Goal: Transaction & Acquisition: Purchase product/service

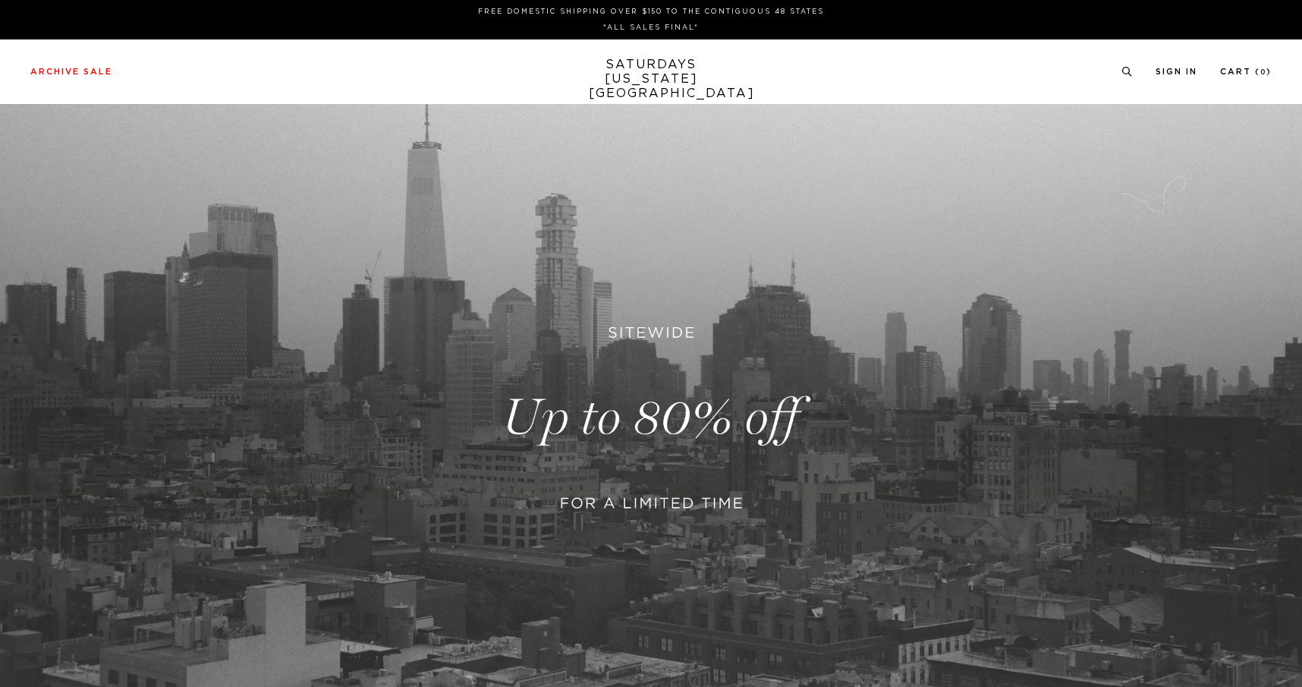
scroll to position [262, 0]
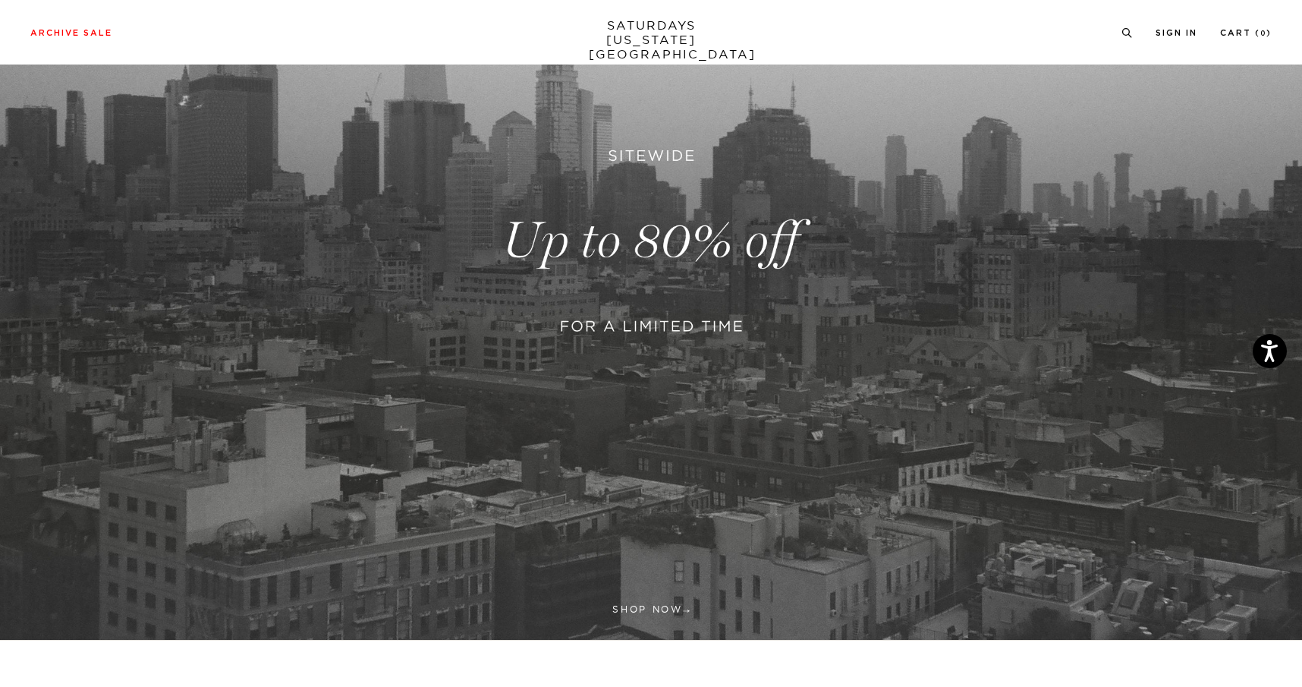
click at [691, 231] on link at bounding box center [651, 241] width 1302 height 798
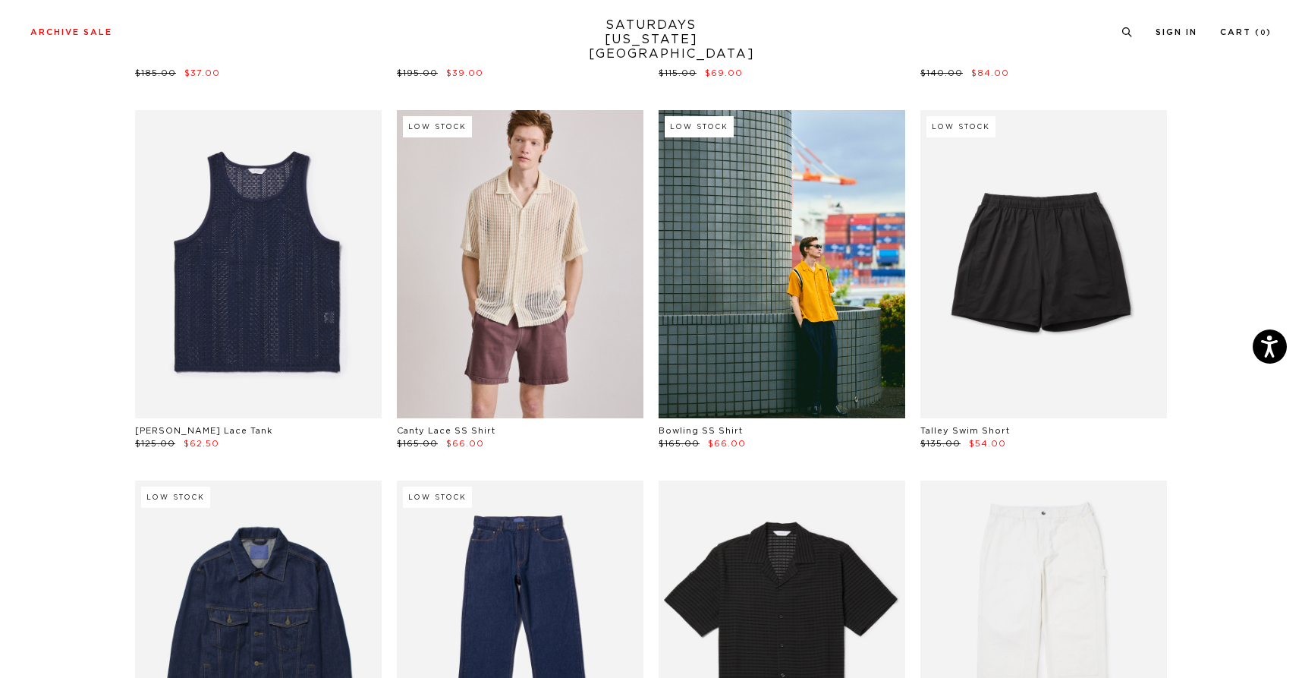
scroll to position [1511, 0]
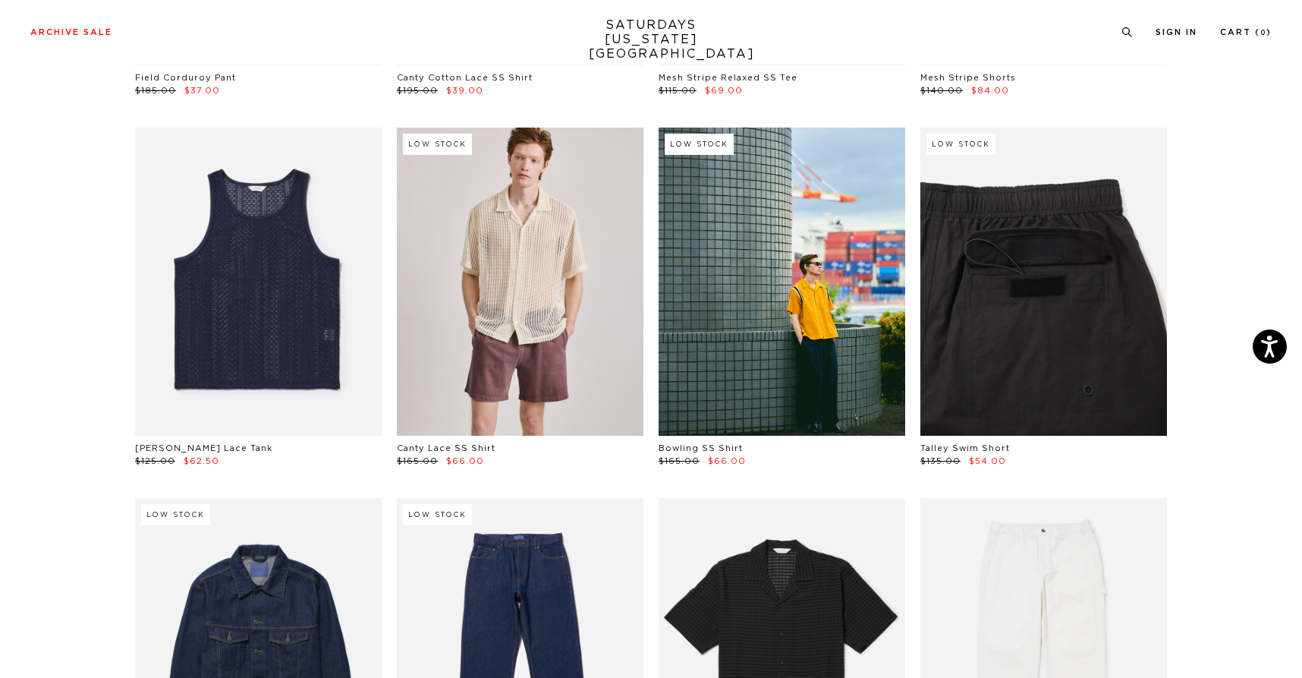
click at [1063, 265] on link at bounding box center [1044, 281] width 247 height 308
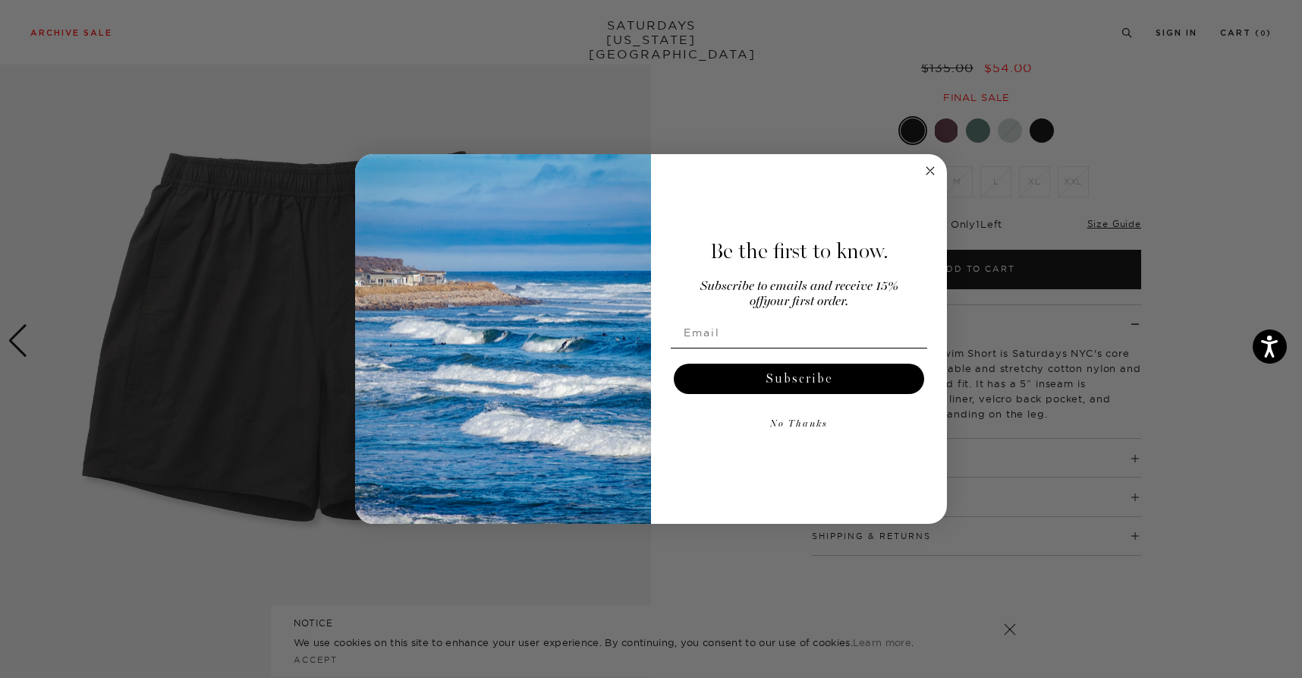
scroll to position [138, 0]
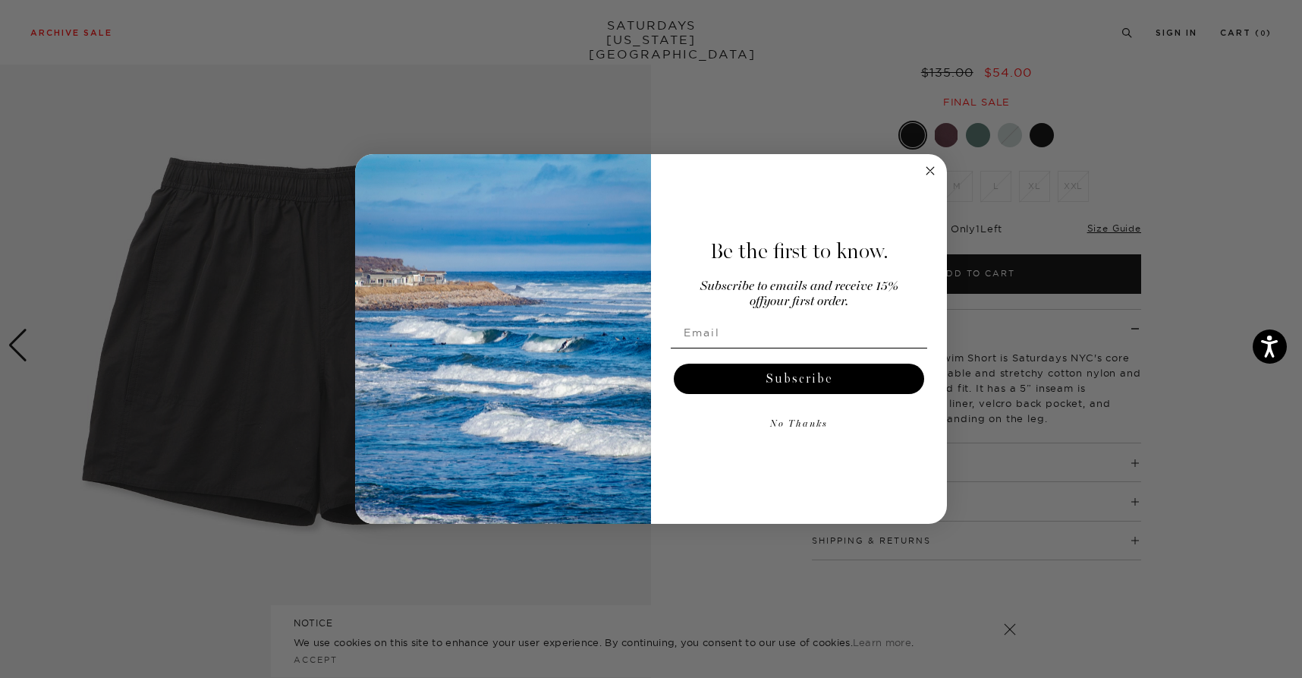
click at [932, 170] on circle "Close dialog" at bounding box center [930, 170] width 17 height 17
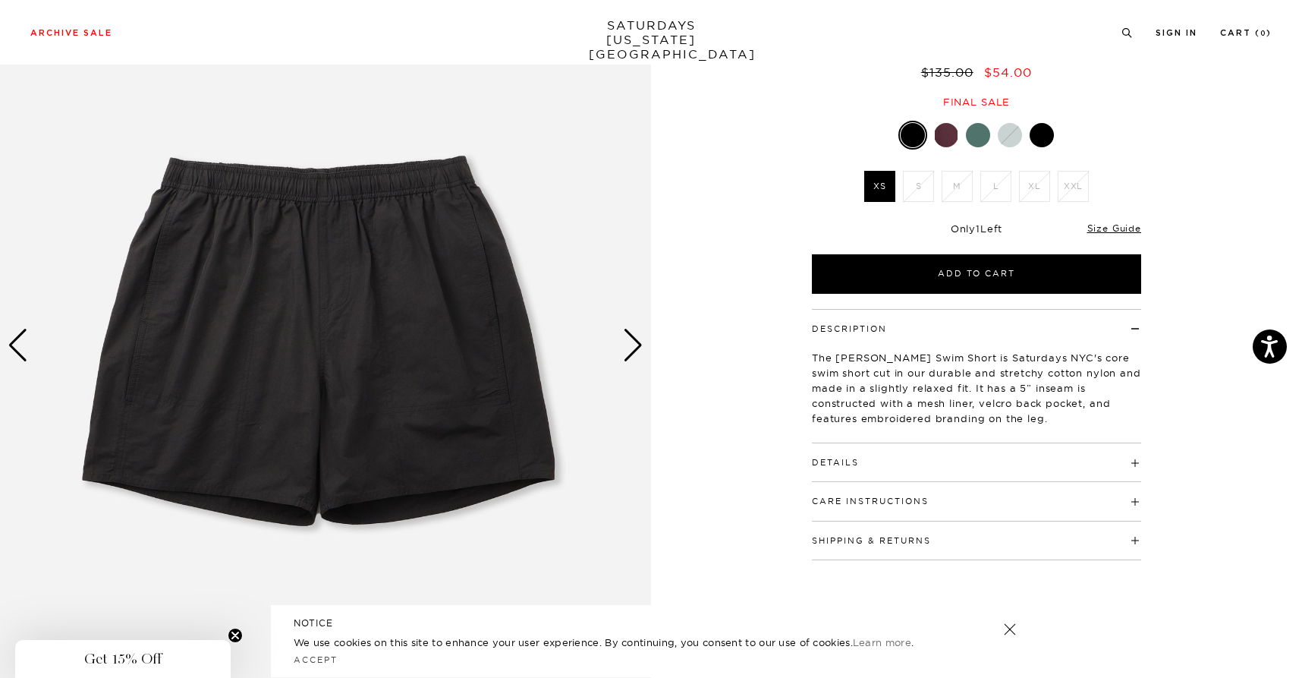
click at [947, 134] on div at bounding box center [946, 135] width 24 height 24
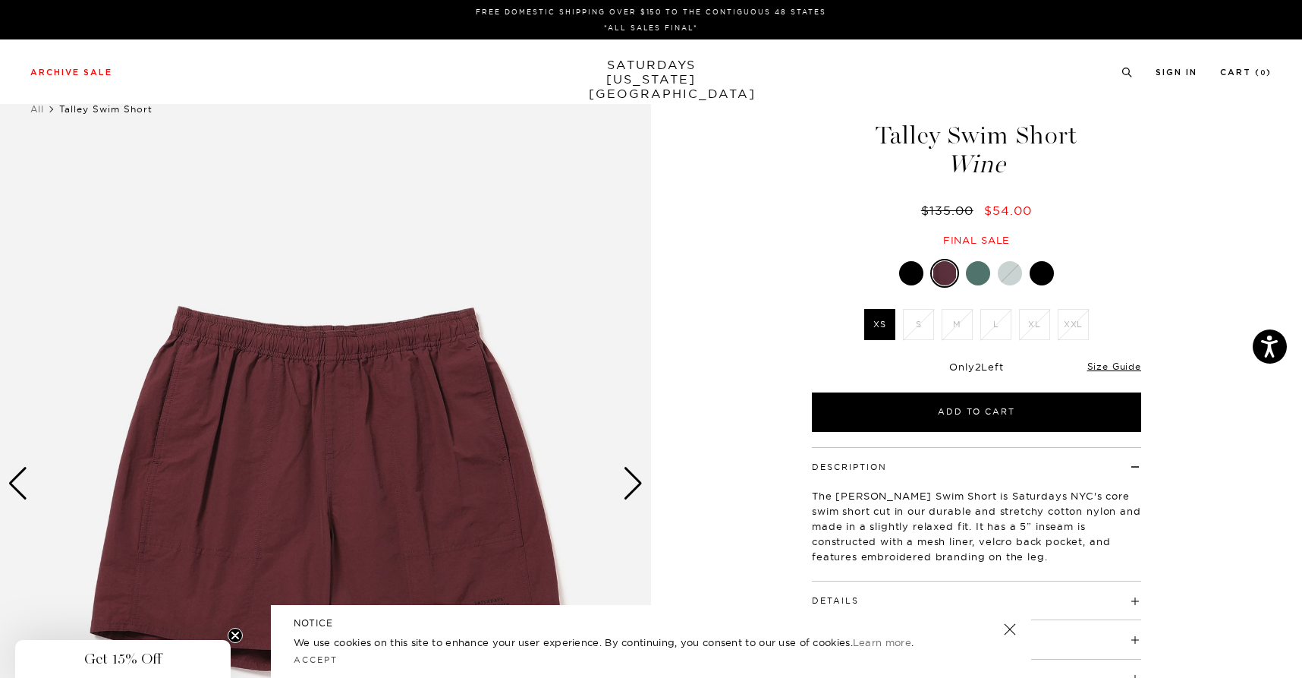
click at [991, 319] on li "L" at bounding box center [996, 324] width 39 height 31
click at [969, 263] on div at bounding box center [976, 273] width 329 height 29
click at [983, 265] on div at bounding box center [978, 273] width 24 height 24
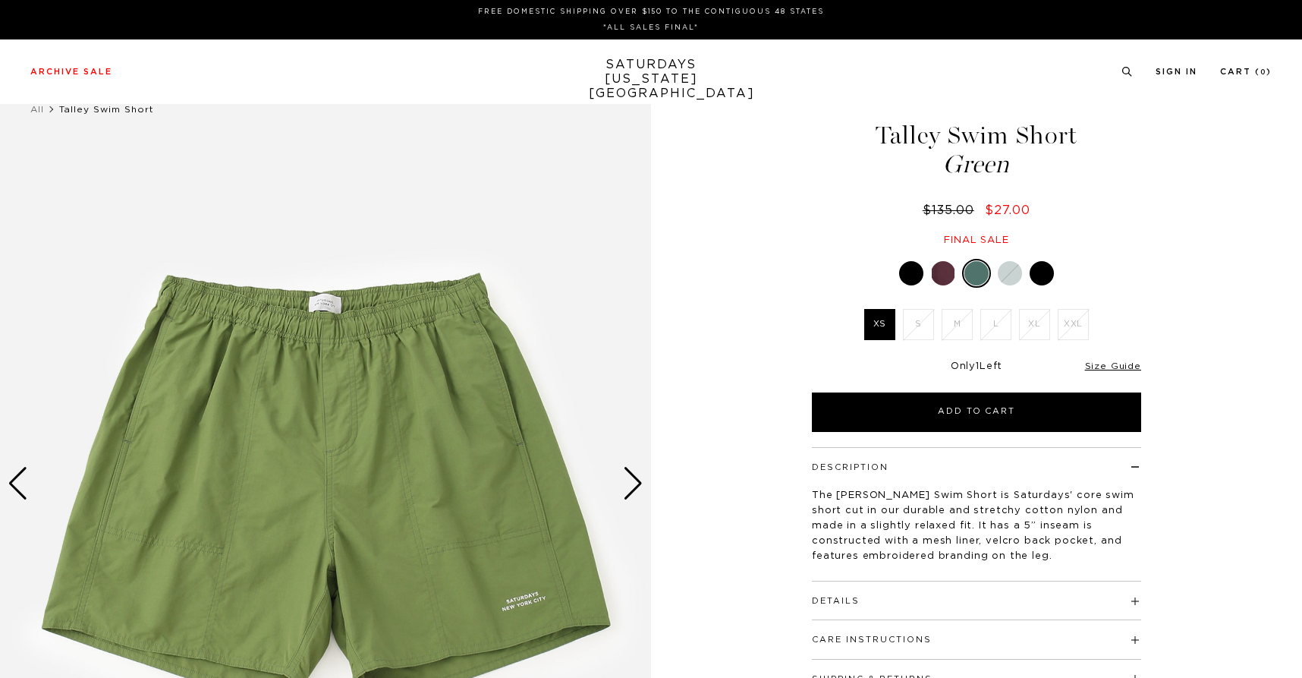
click at [1018, 275] on div at bounding box center [1010, 273] width 24 height 24
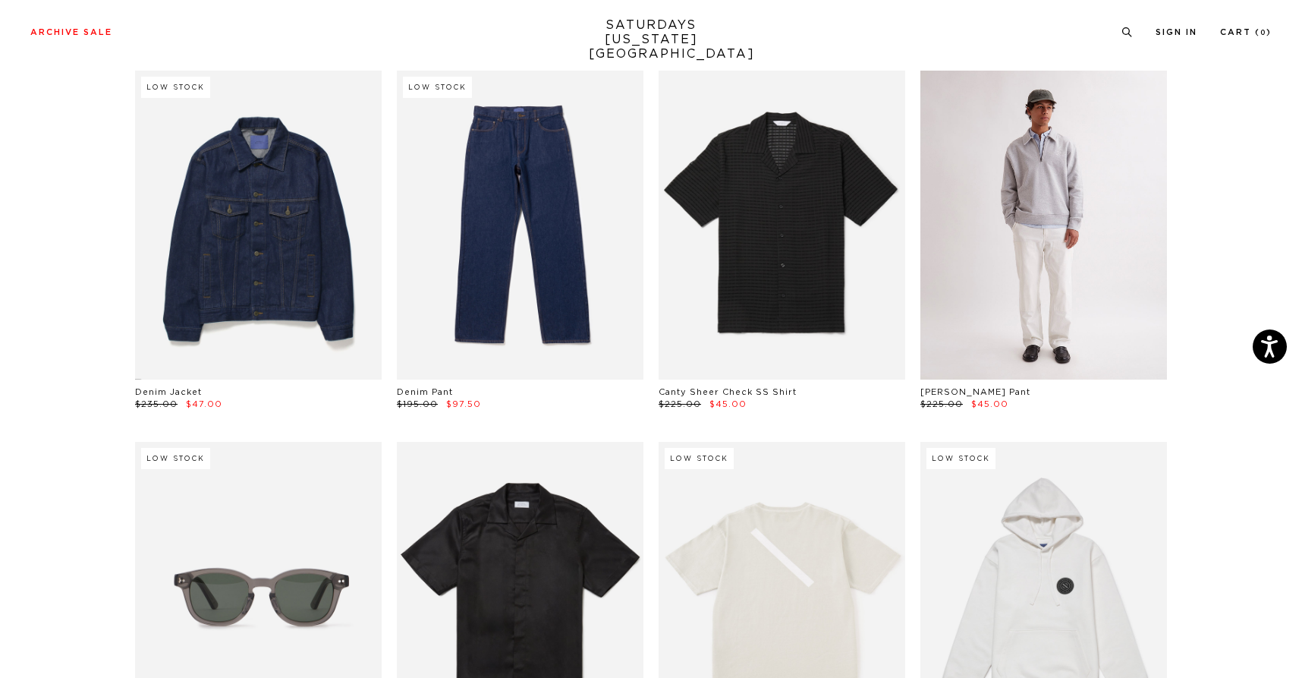
click at [1053, 184] on link at bounding box center [1044, 225] width 247 height 308
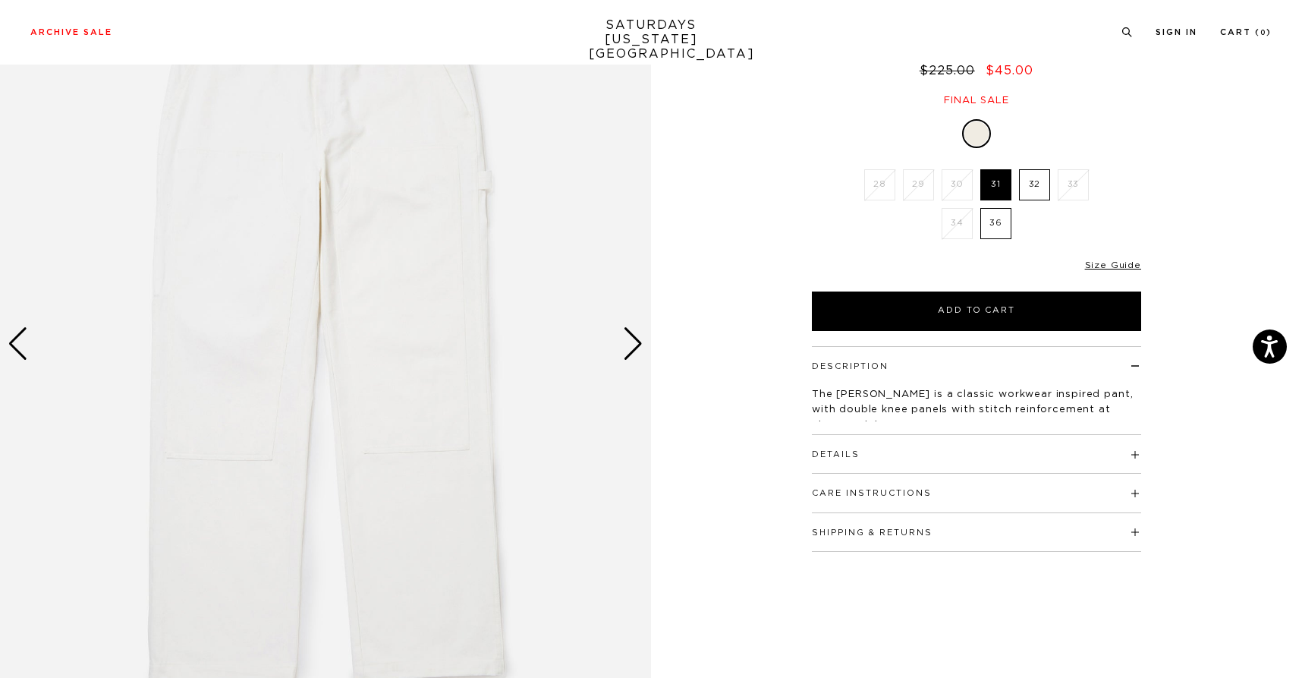
scroll to position [172, 0]
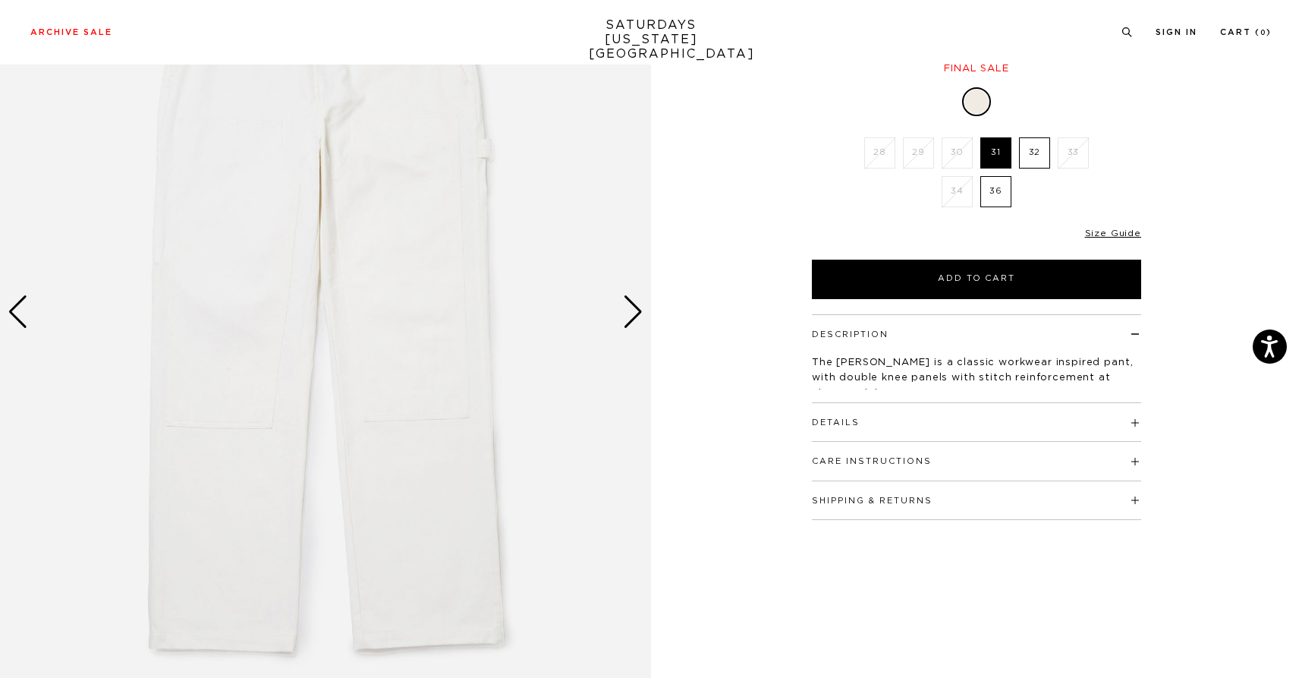
click at [640, 320] on div "Next slide" at bounding box center [633, 311] width 20 height 33
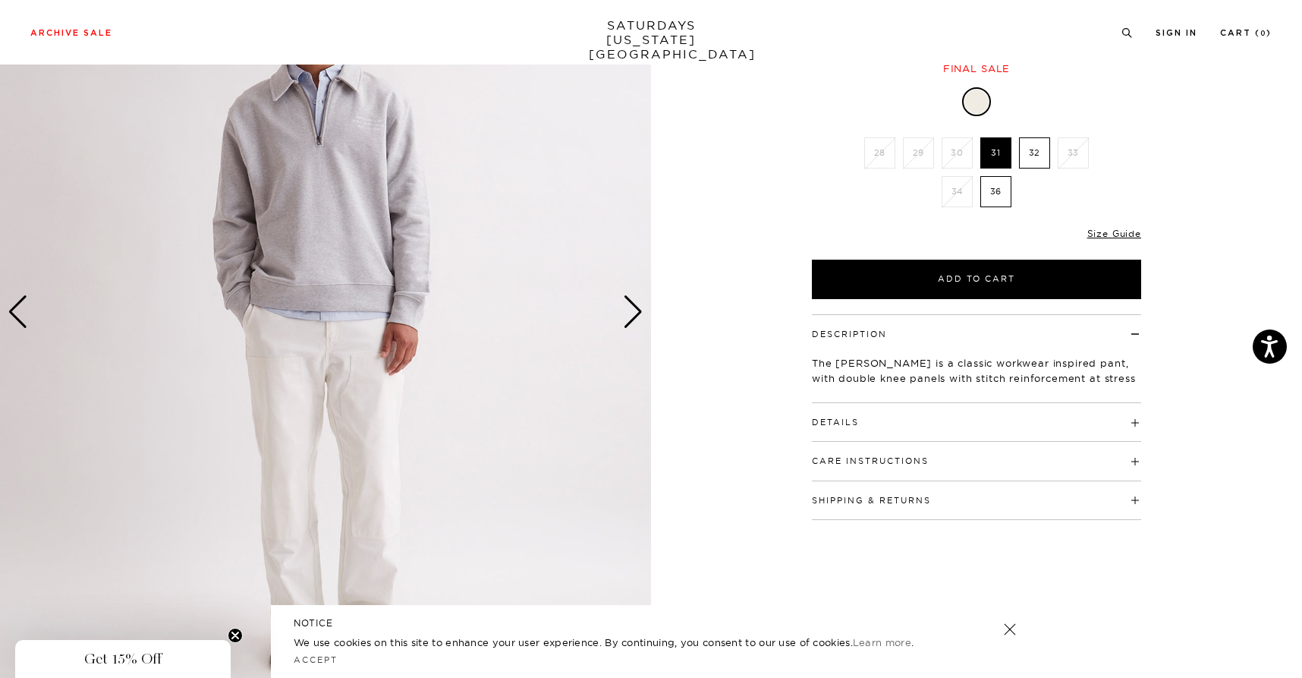
scroll to position [0, 0]
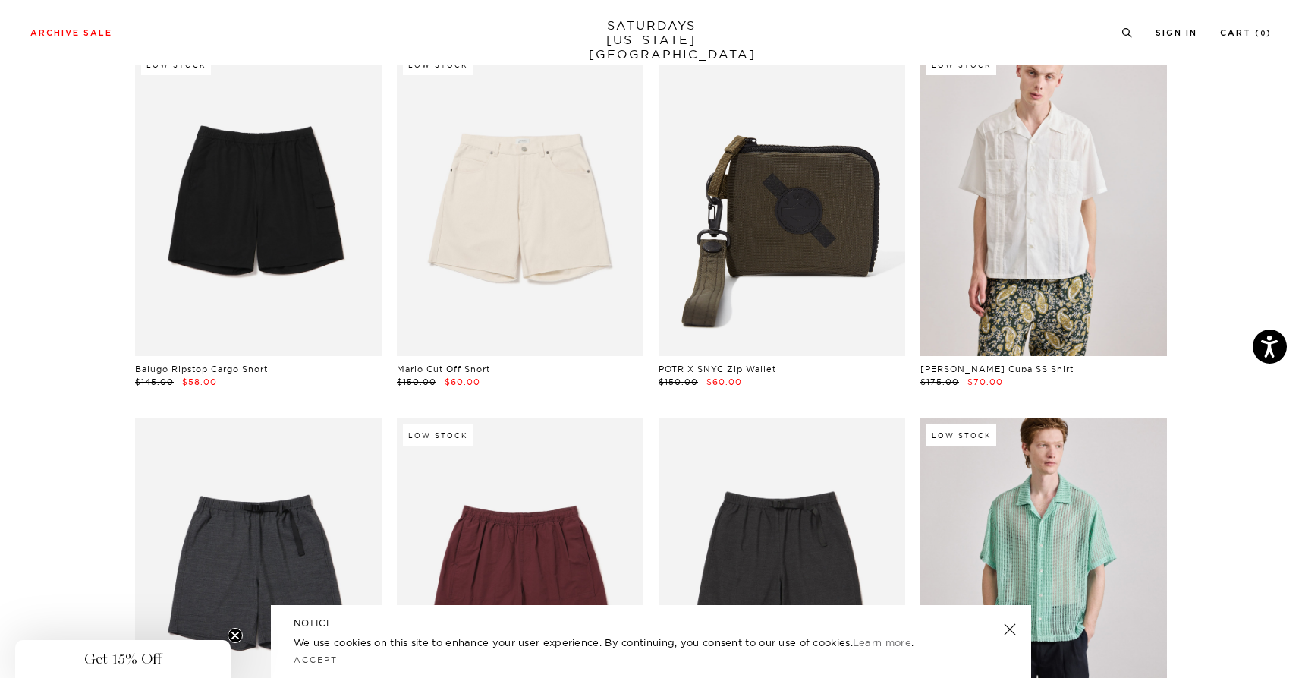
scroll to position [2731, 0]
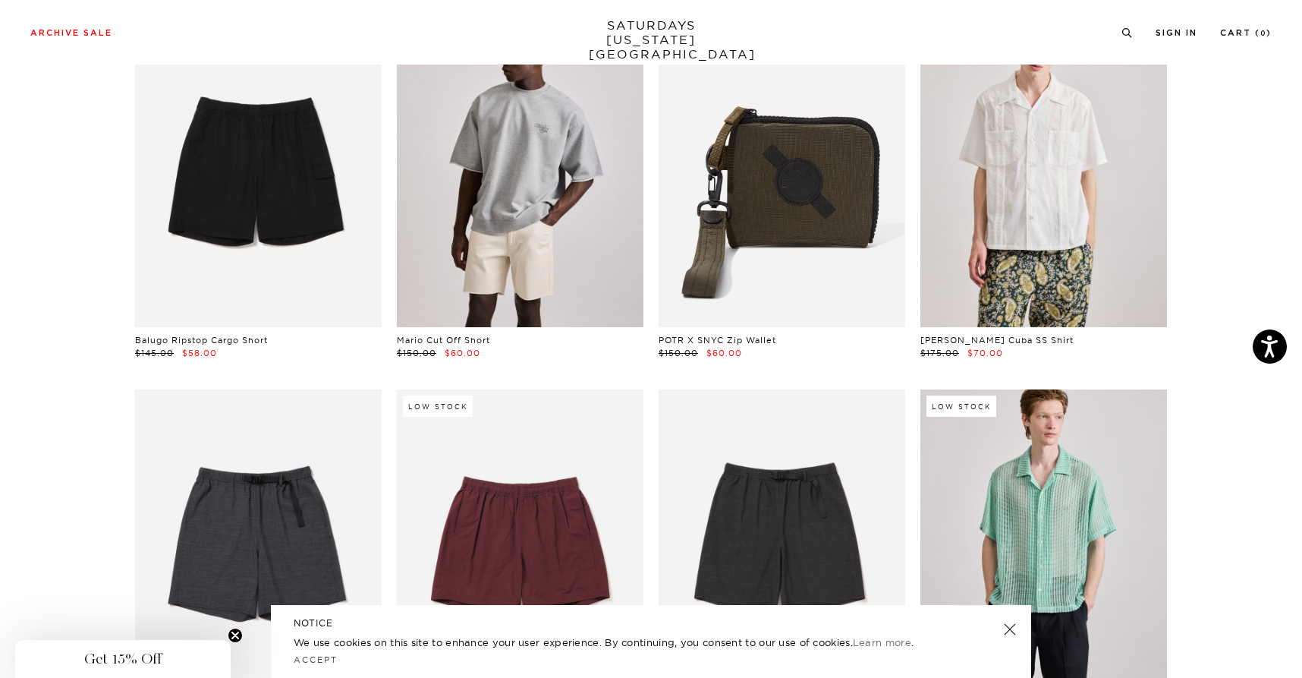
click at [467, 257] on link at bounding box center [520, 173] width 247 height 308
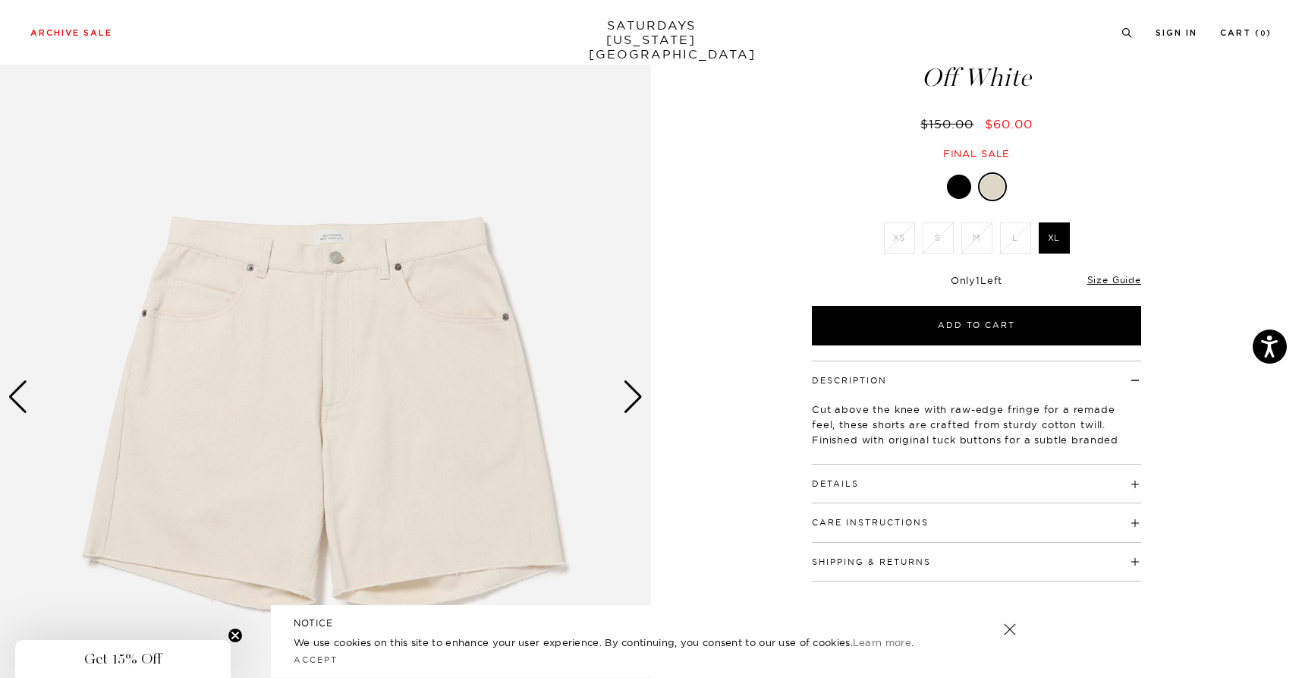
scroll to position [232, 0]
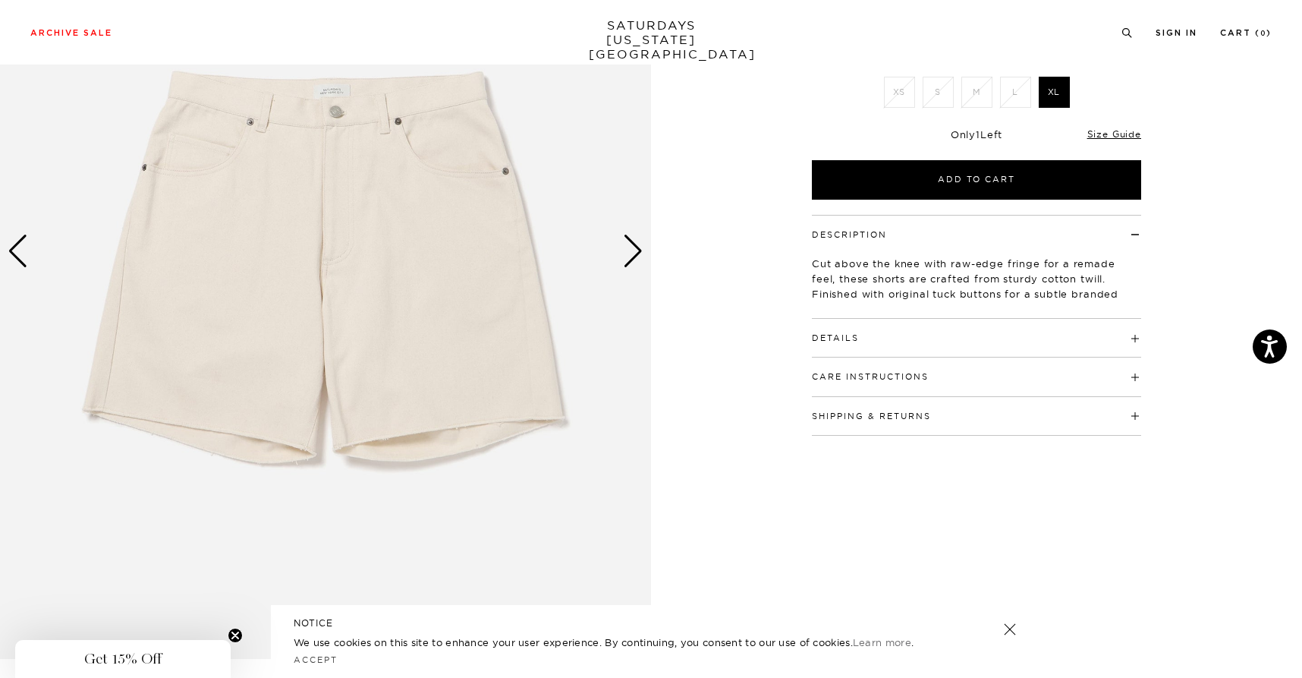
click at [644, 257] on img at bounding box center [325, 251] width 651 height 814
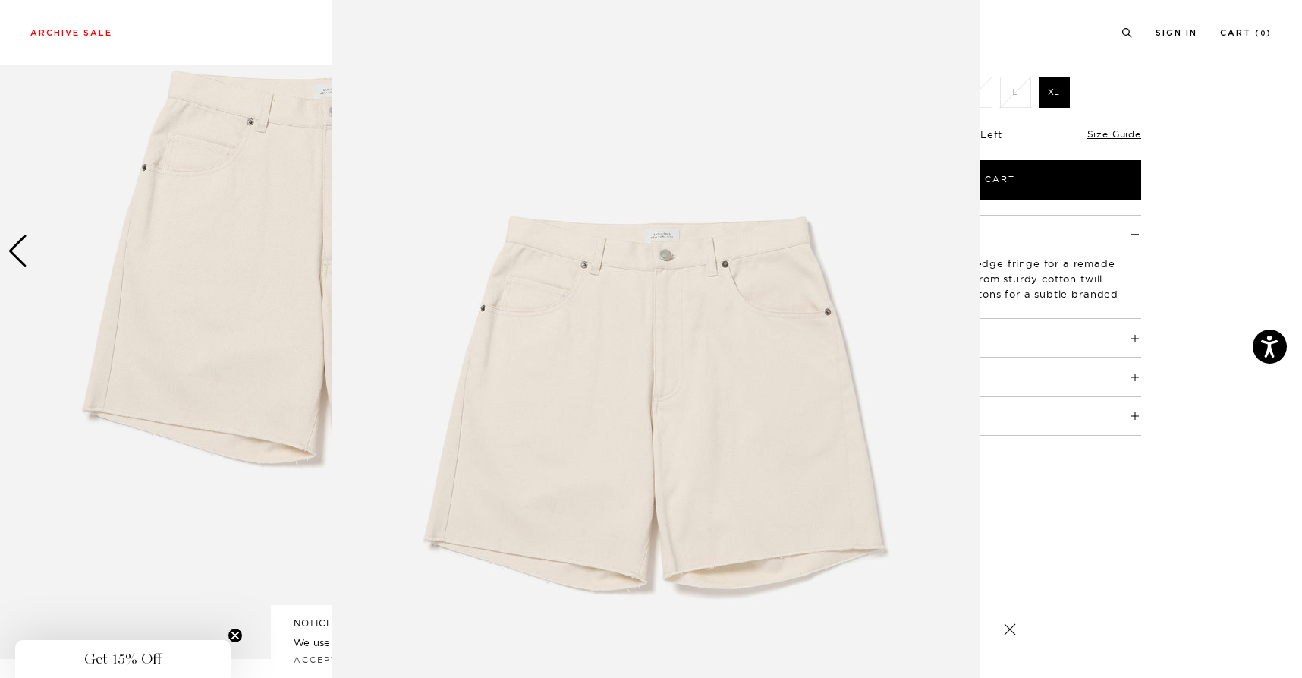
scroll to position [38, 0]
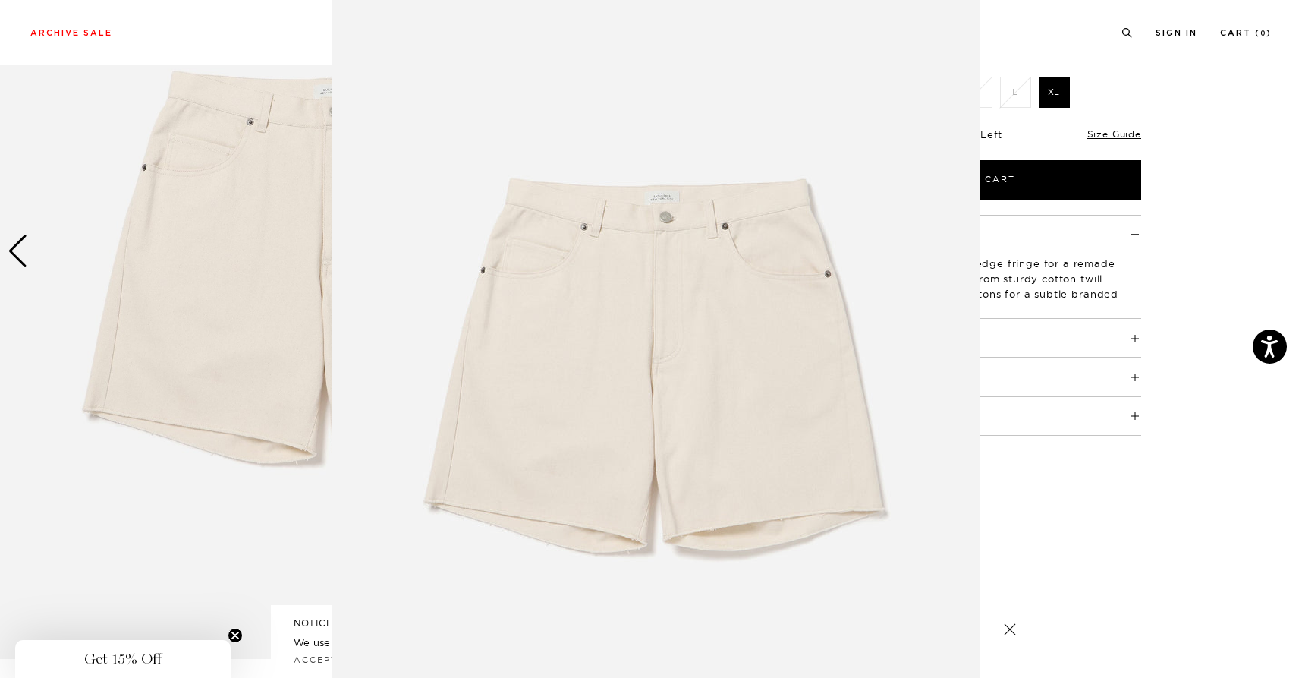
click at [631, 255] on img at bounding box center [655, 350] width 647 height 777
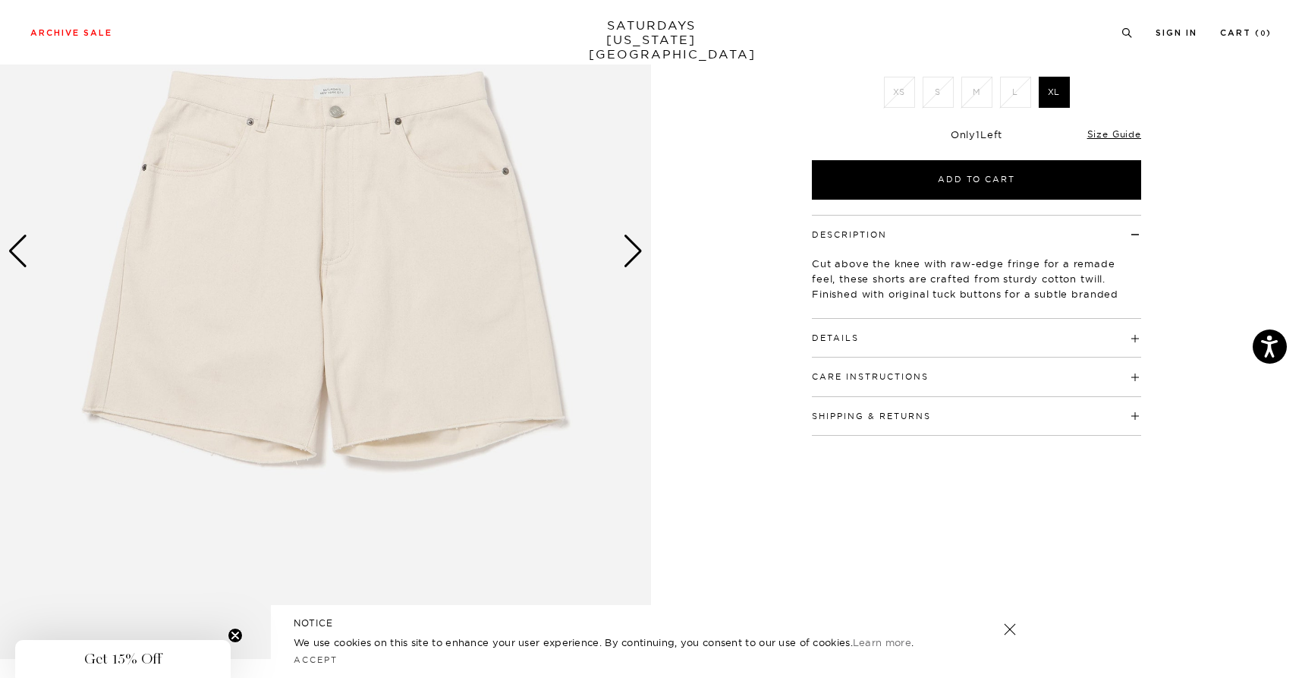
click at [631, 255] on div "Next slide" at bounding box center [633, 250] width 20 height 33
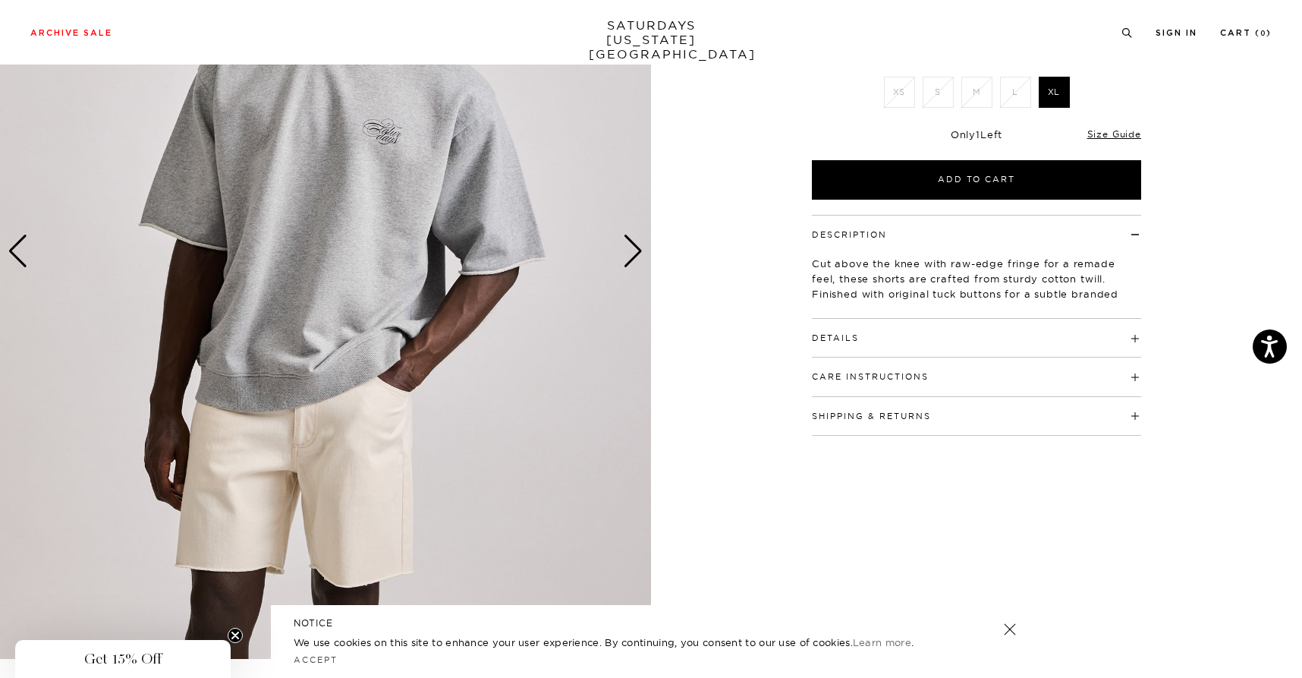
click at [632, 256] on div "Next slide" at bounding box center [633, 250] width 20 height 33
click at [628, 234] on img at bounding box center [325, 251] width 651 height 814
click at [631, 260] on div "Next slide" at bounding box center [633, 250] width 20 height 33
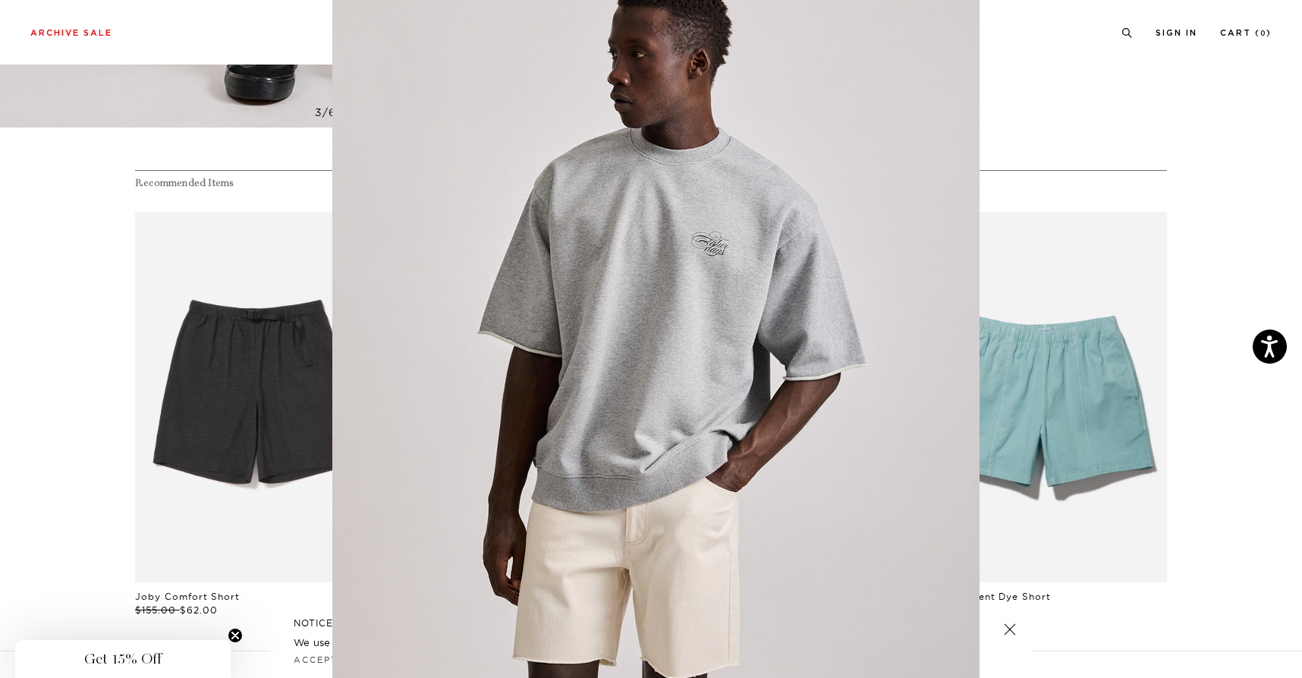
scroll to position [27, 0]
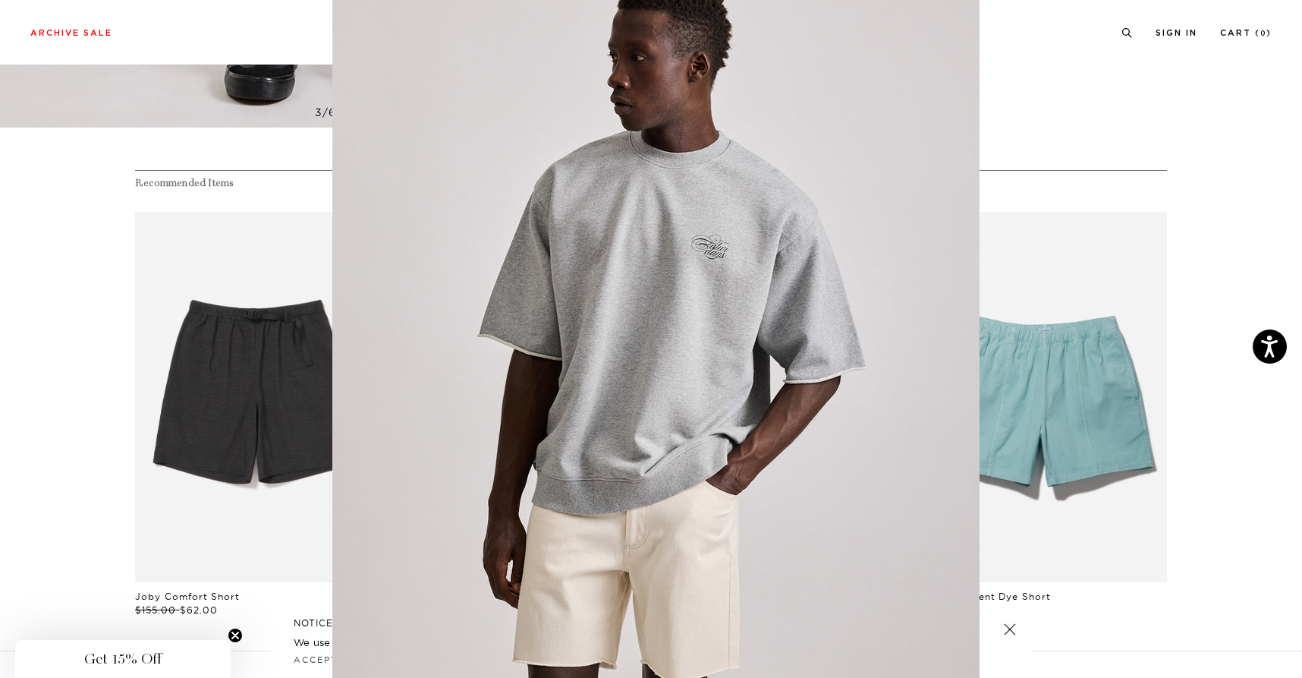
click at [902, 197] on img at bounding box center [655, 361] width 647 height 777
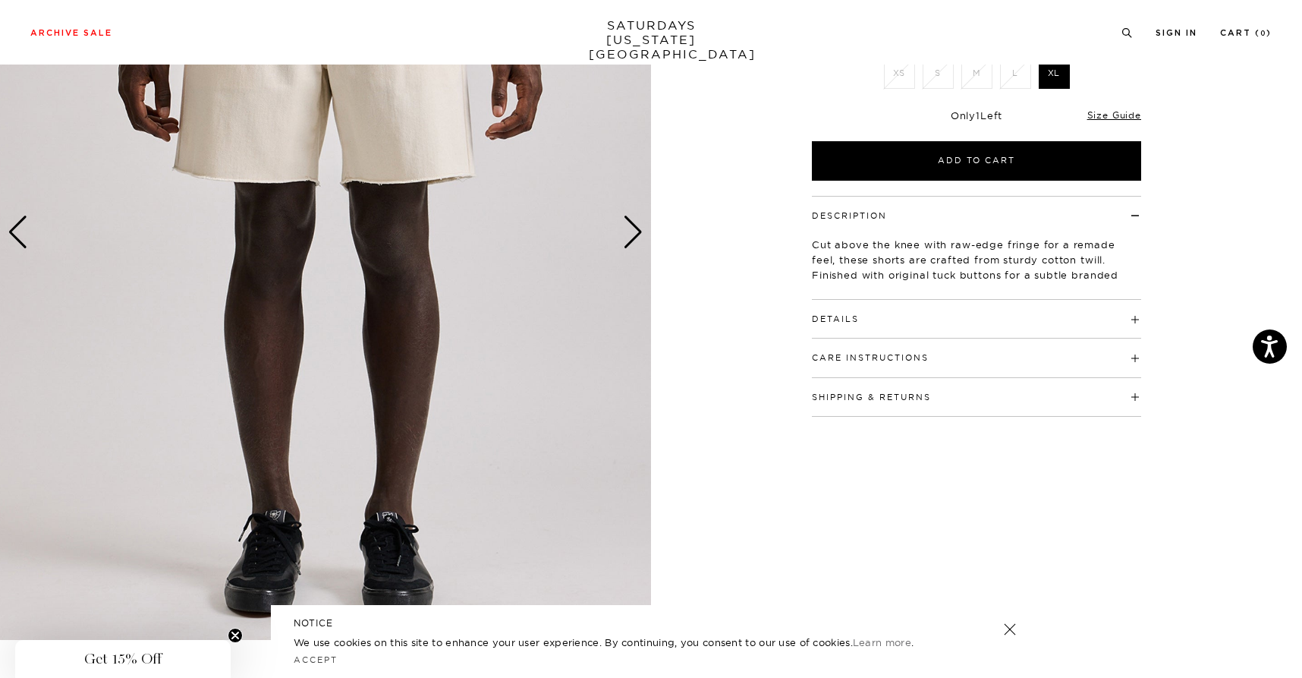
scroll to position [282, 0]
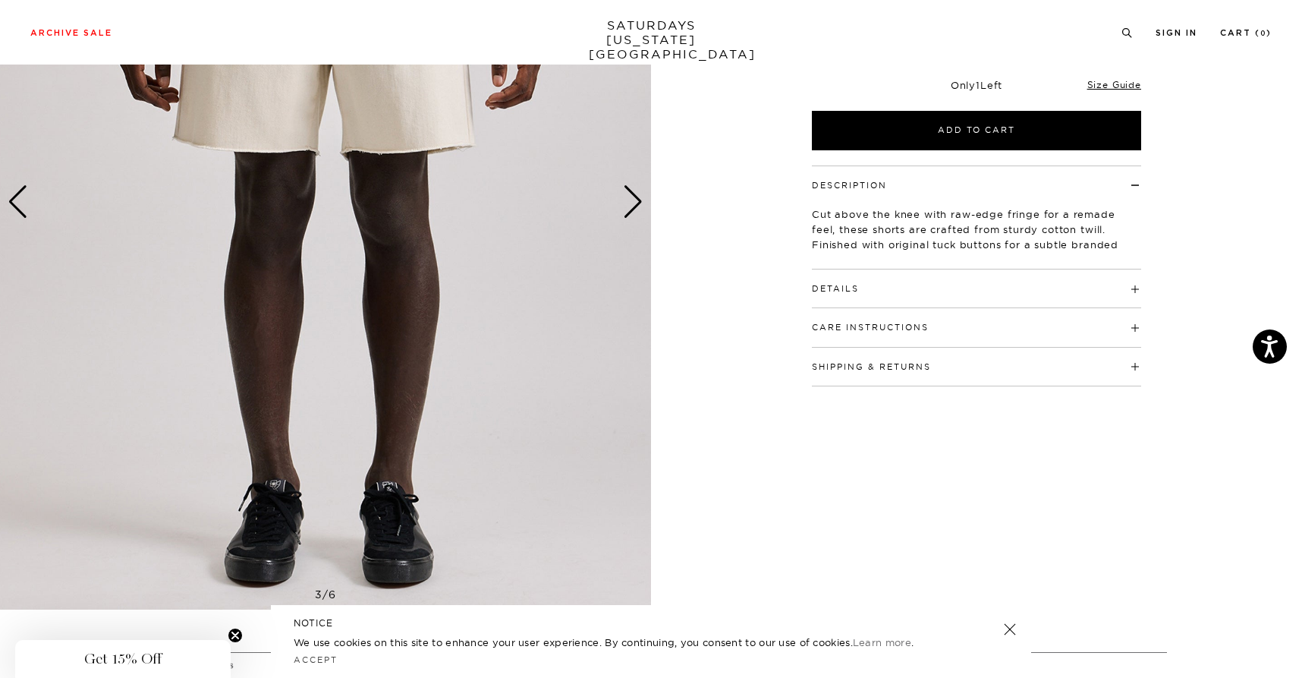
click at [632, 206] on div "Next slide" at bounding box center [633, 201] width 20 height 33
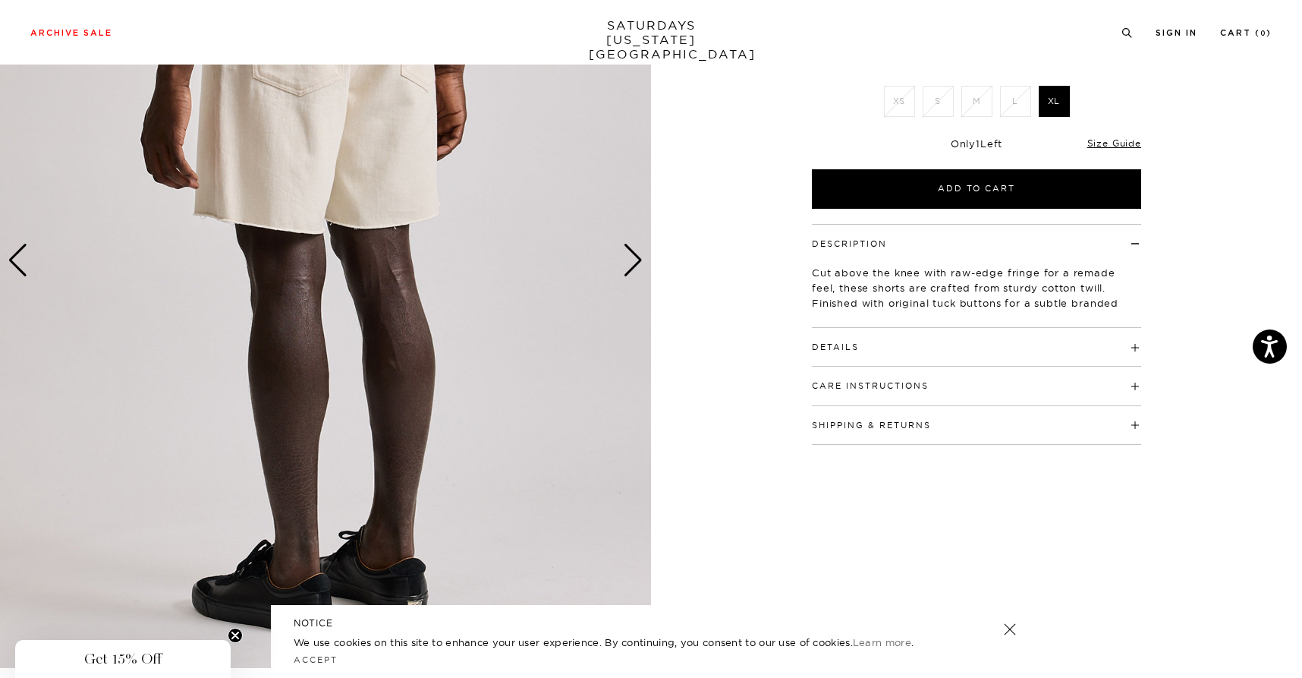
scroll to position [278, 0]
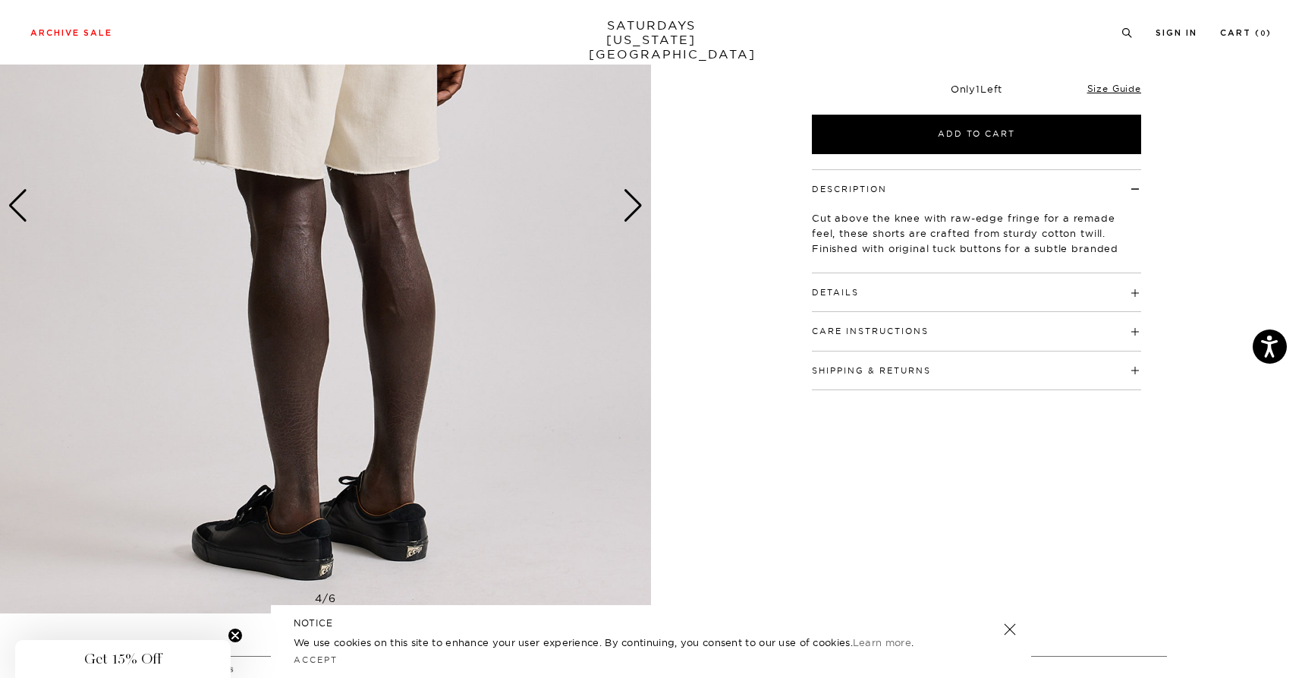
click at [632, 207] on div "Next slide" at bounding box center [633, 205] width 20 height 33
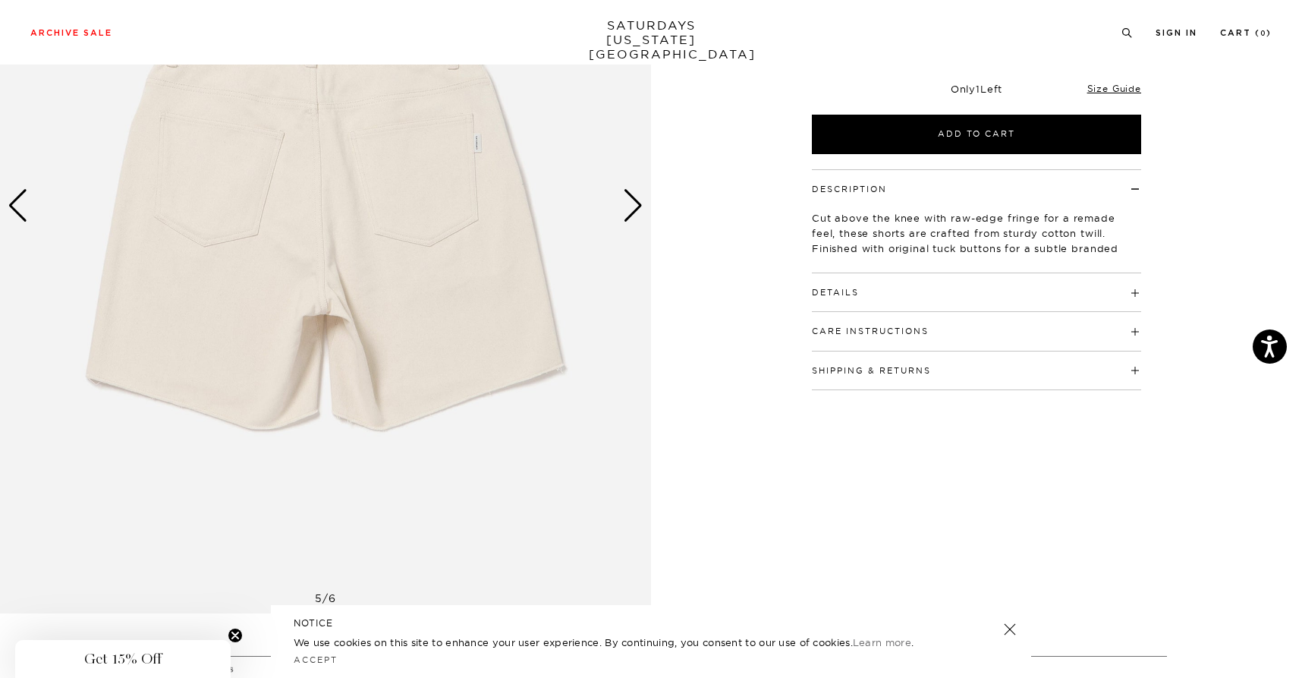
click at [632, 207] on div "Next slide" at bounding box center [633, 205] width 20 height 33
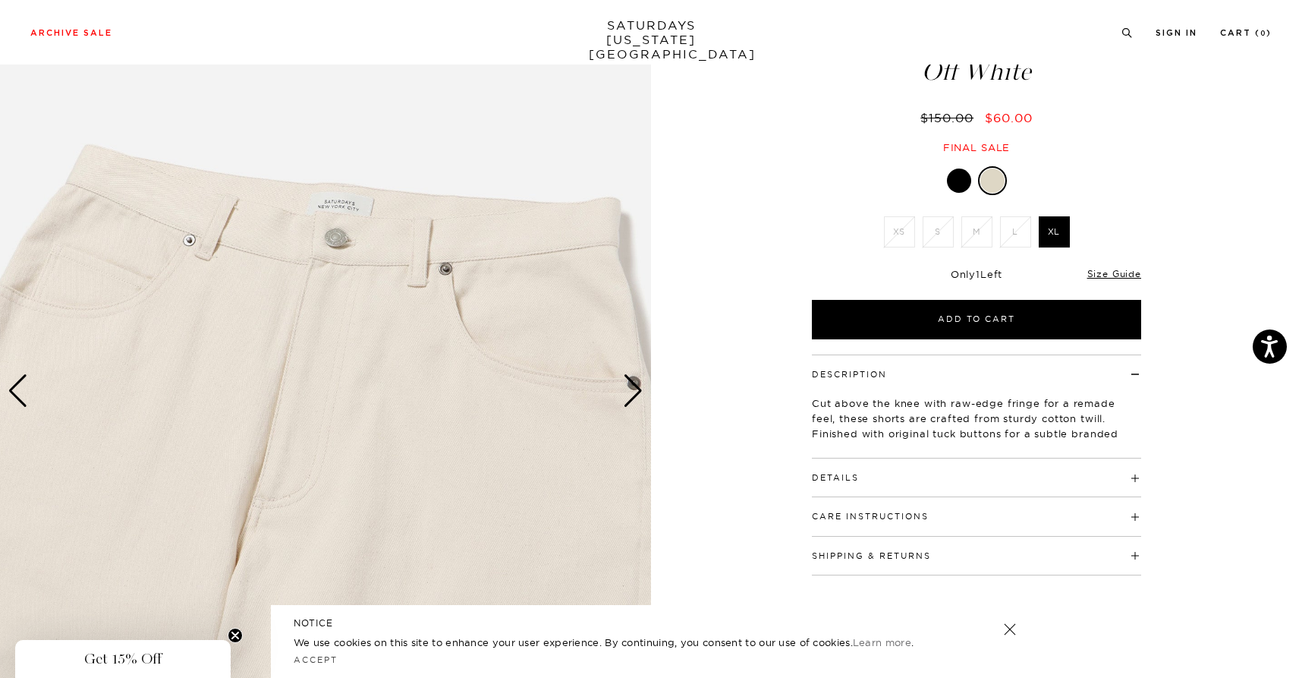
scroll to position [40, 0]
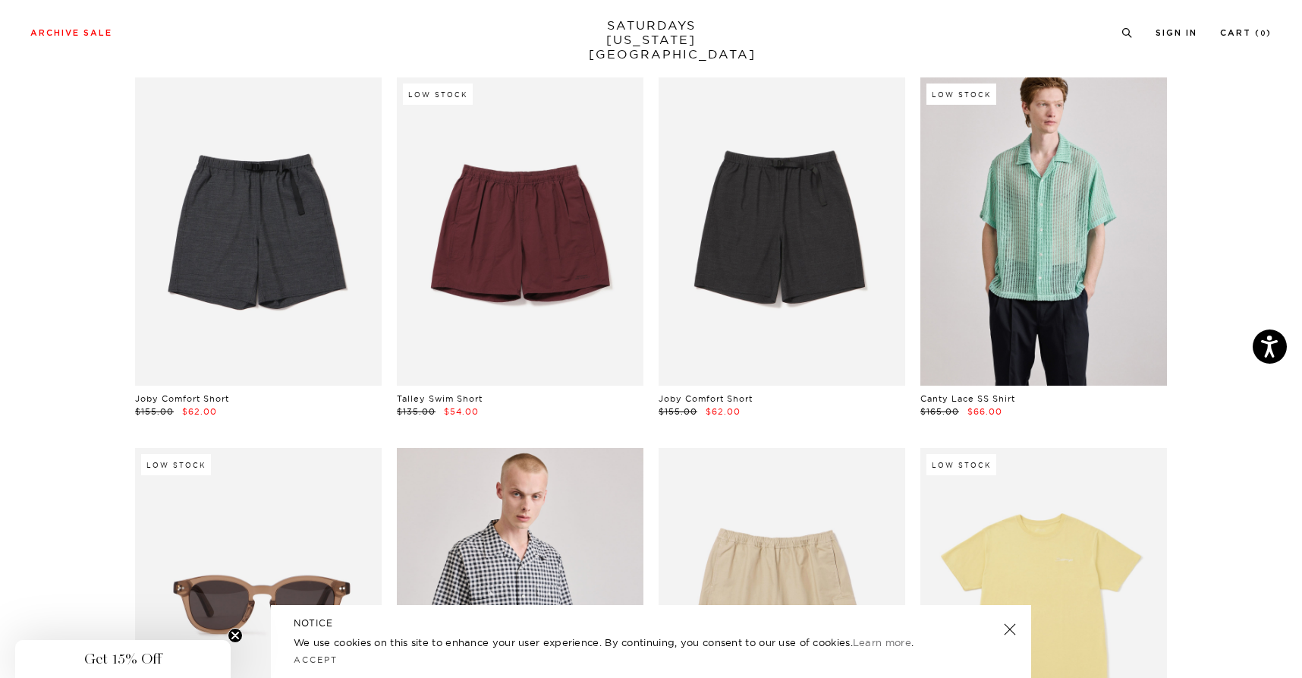
scroll to position [3070, 0]
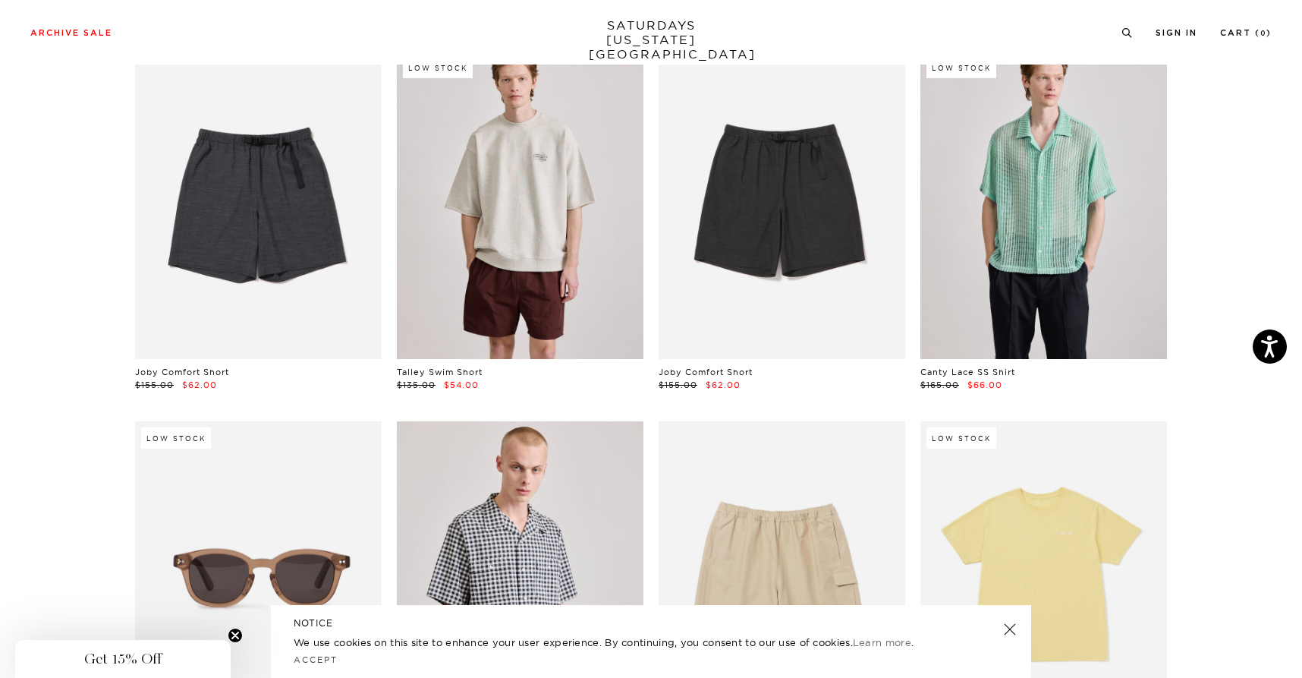
click at [584, 203] on link at bounding box center [520, 205] width 247 height 308
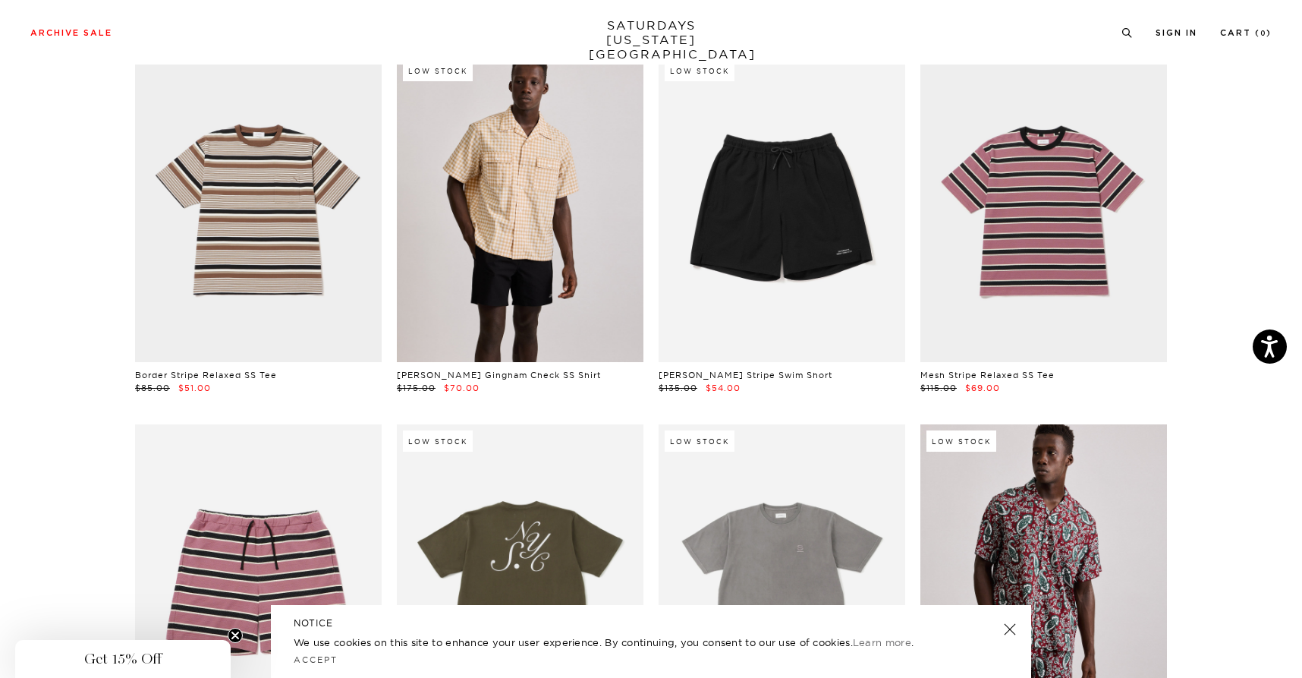
scroll to position [4186, 0]
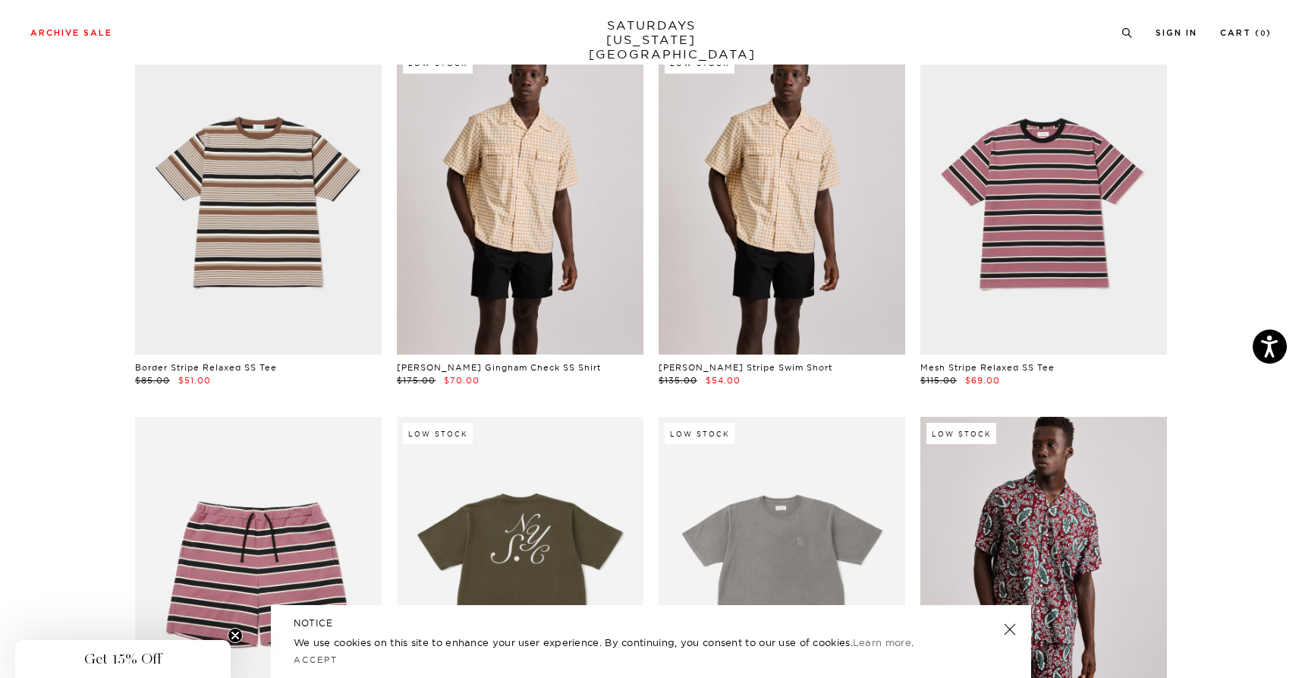
click at [784, 268] on link at bounding box center [782, 200] width 247 height 308
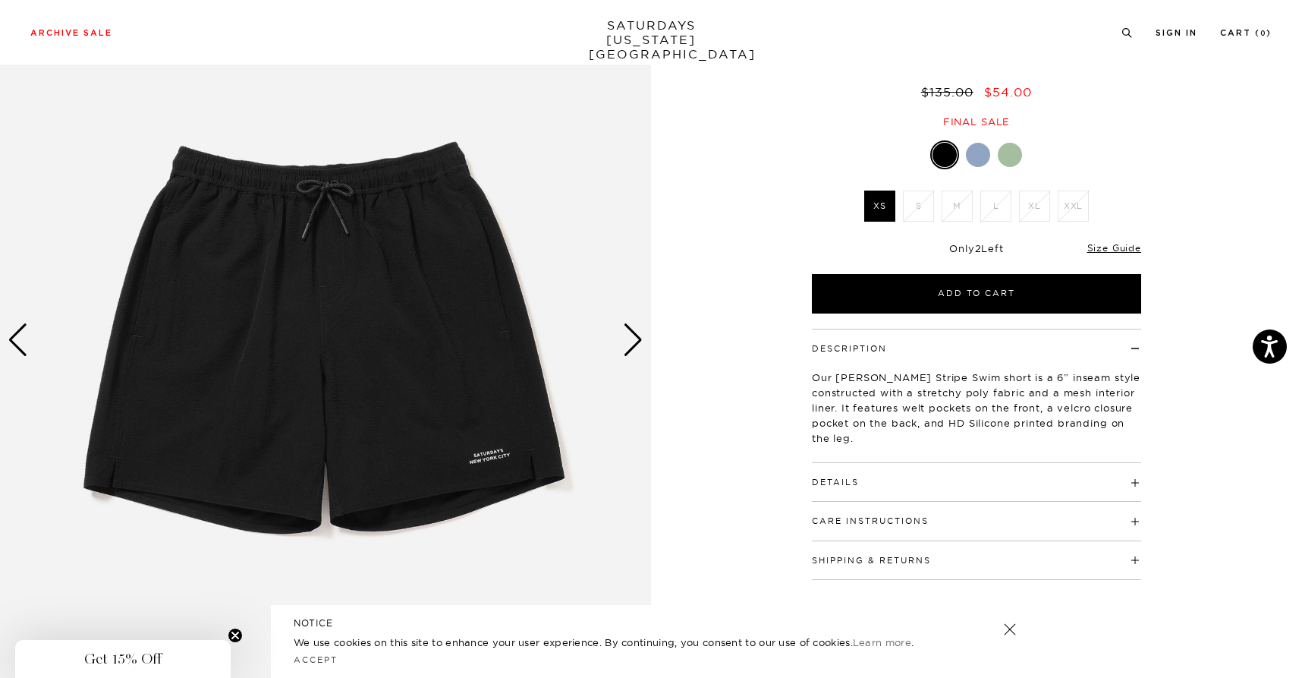
scroll to position [159, 0]
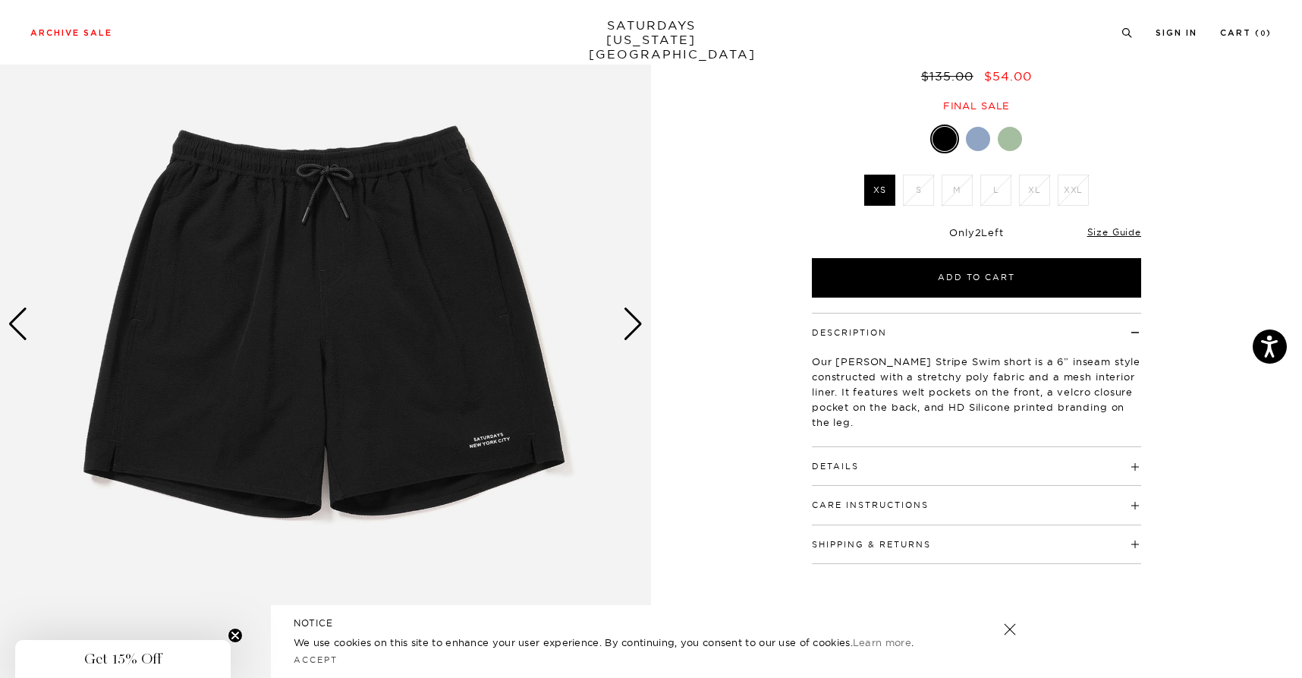
click at [974, 135] on div at bounding box center [978, 139] width 24 height 24
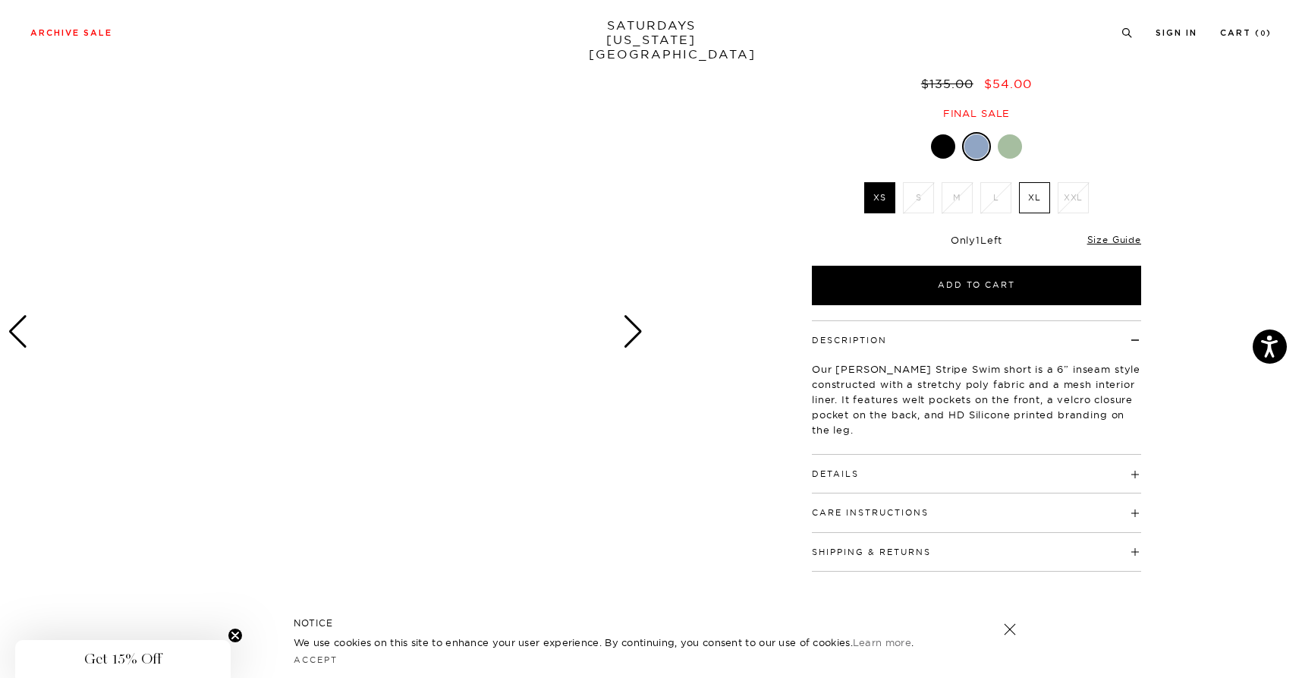
scroll to position [50, 0]
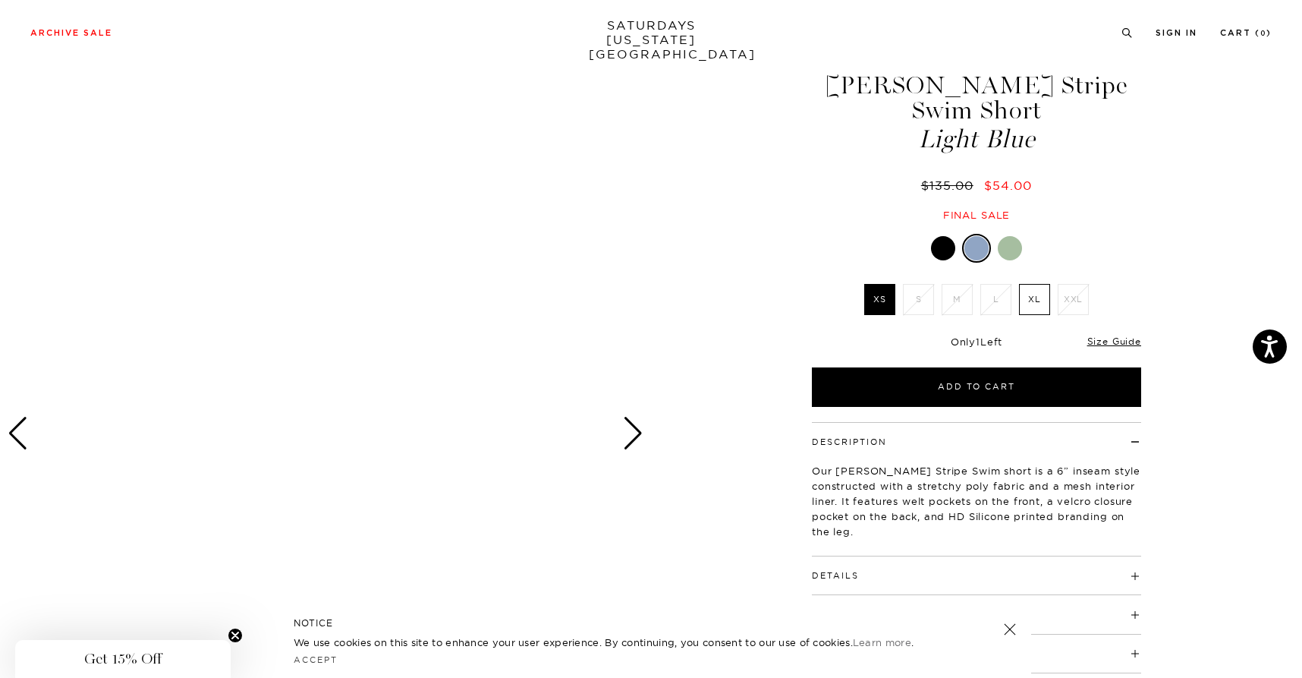
click at [634, 436] on div "Next slide" at bounding box center [633, 433] width 20 height 33
click at [1018, 246] on div at bounding box center [1010, 248] width 24 height 24
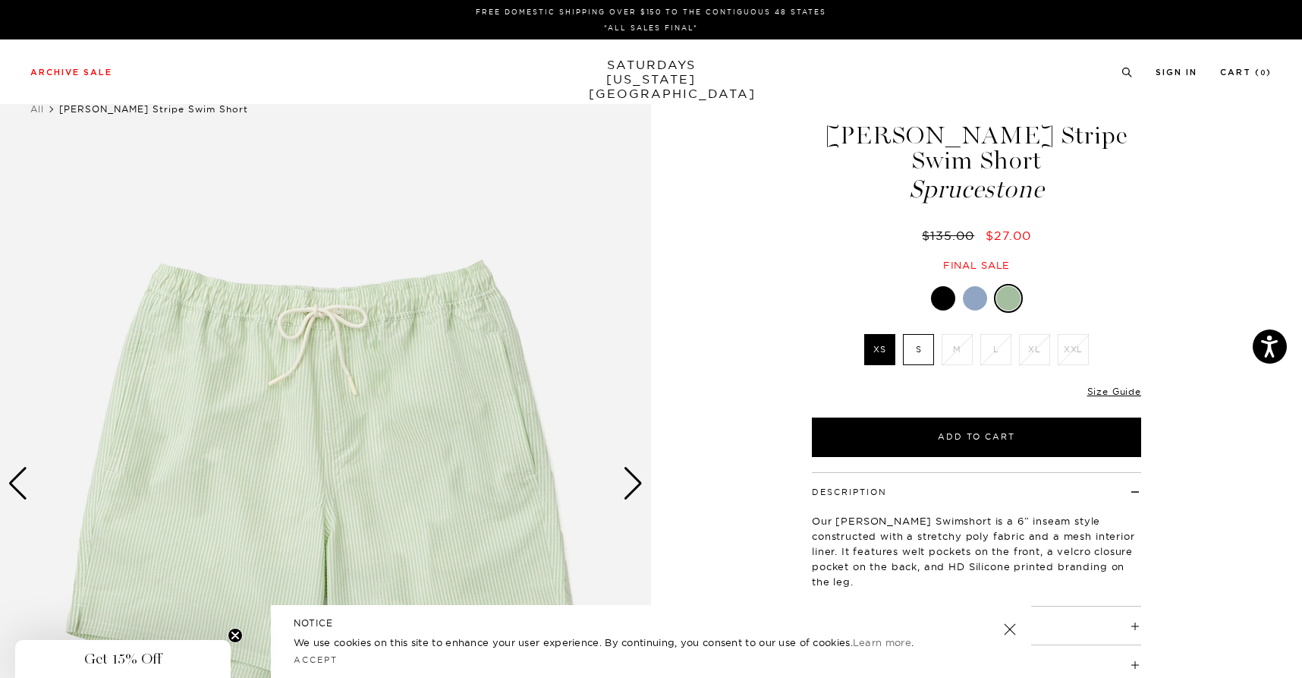
click at [968, 295] on div at bounding box center [975, 298] width 24 height 24
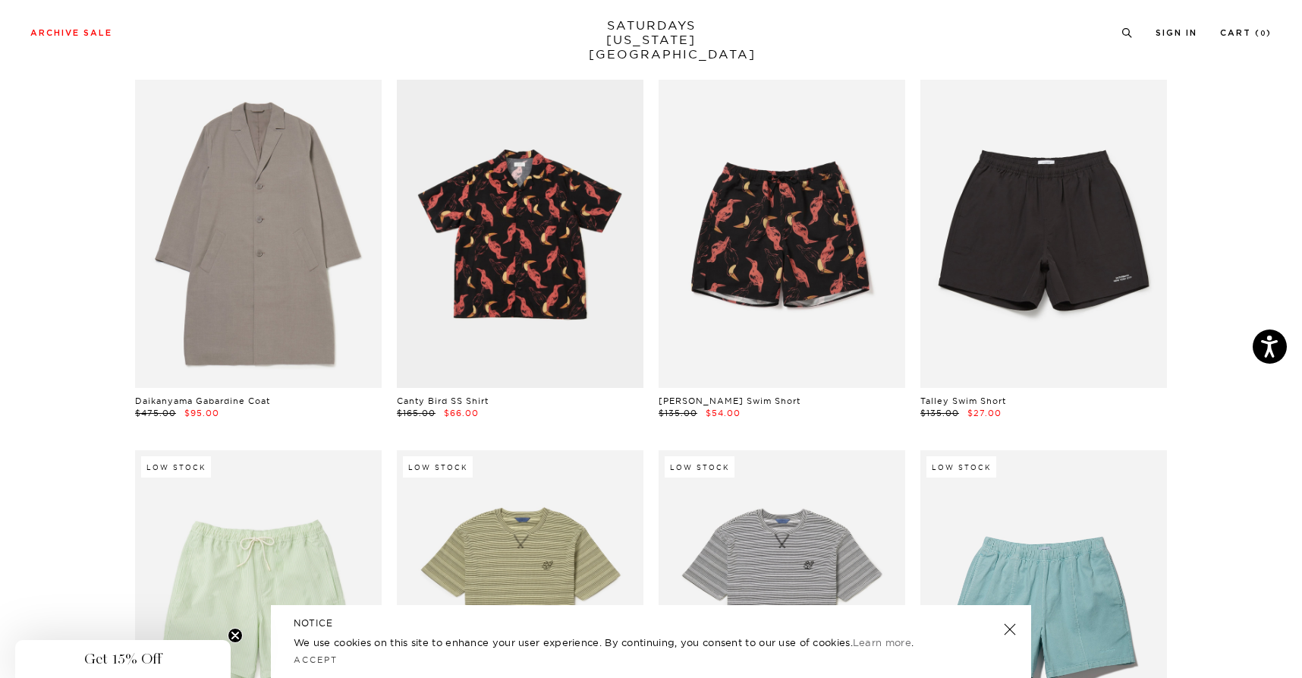
scroll to position [5208, 0]
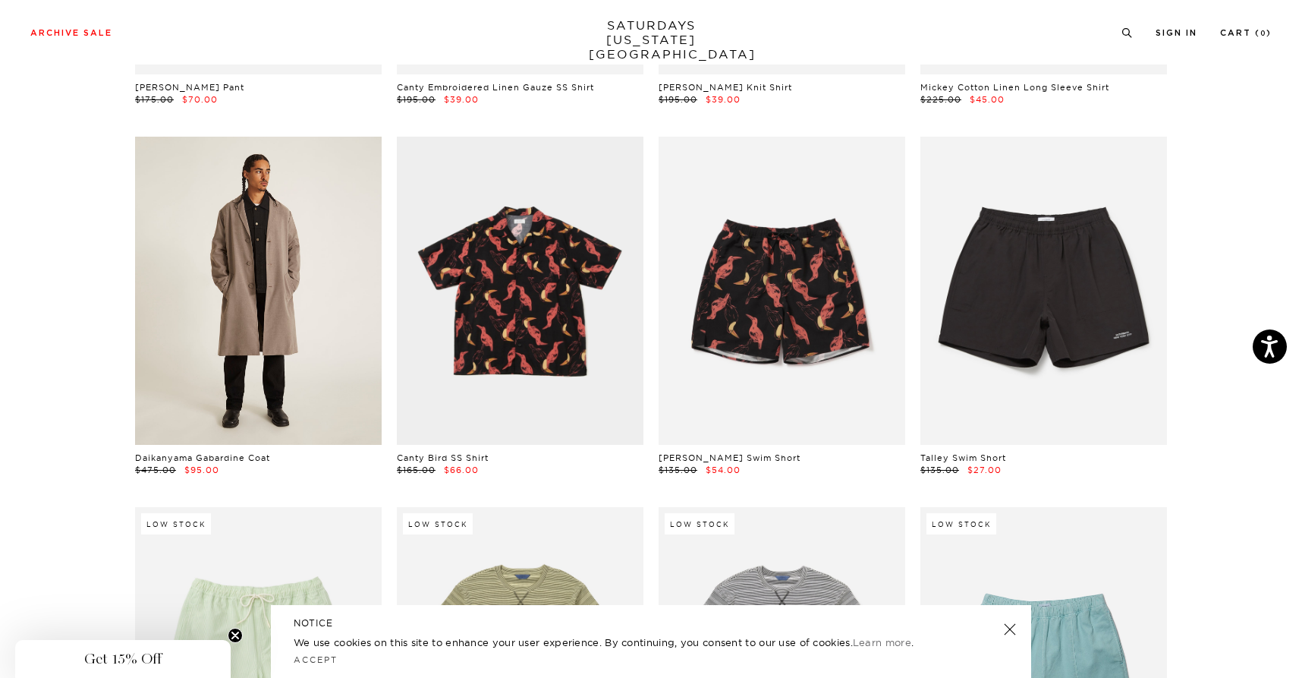
click at [306, 301] on link at bounding box center [258, 291] width 247 height 308
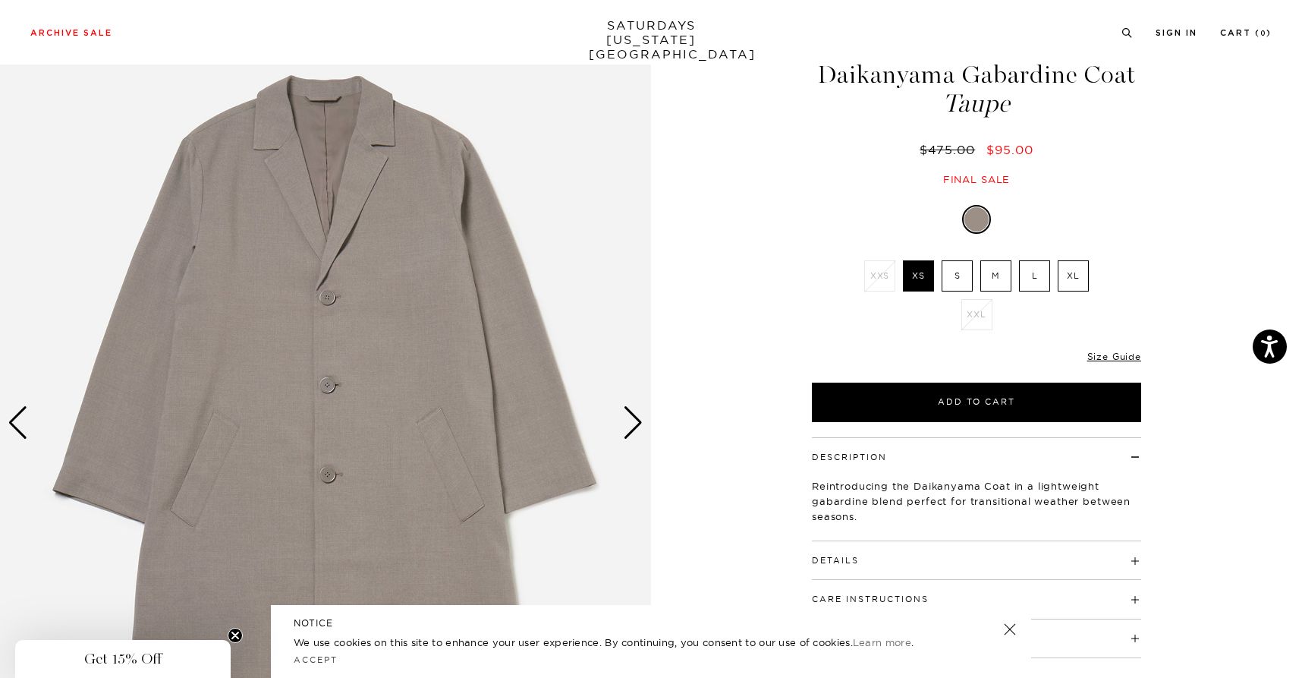
scroll to position [11, 0]
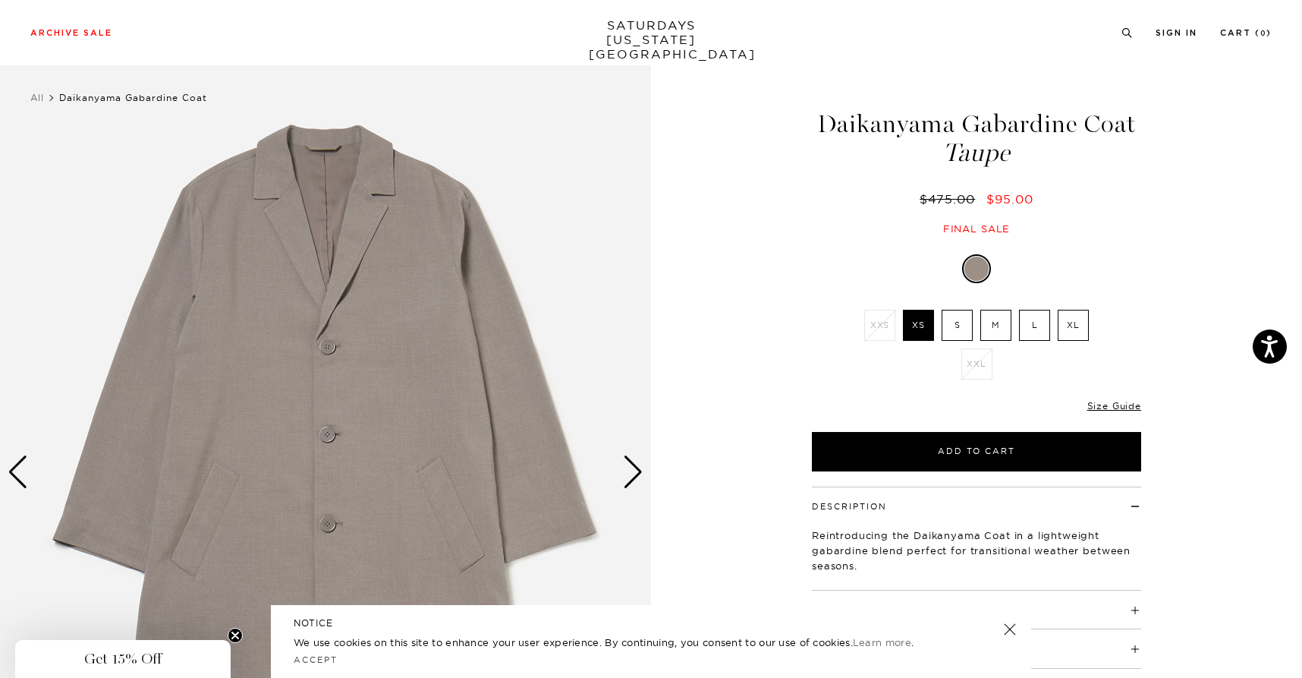
click at [634, 474] on div "Next slide" at bounding box center [633, 471] width 20 height 33
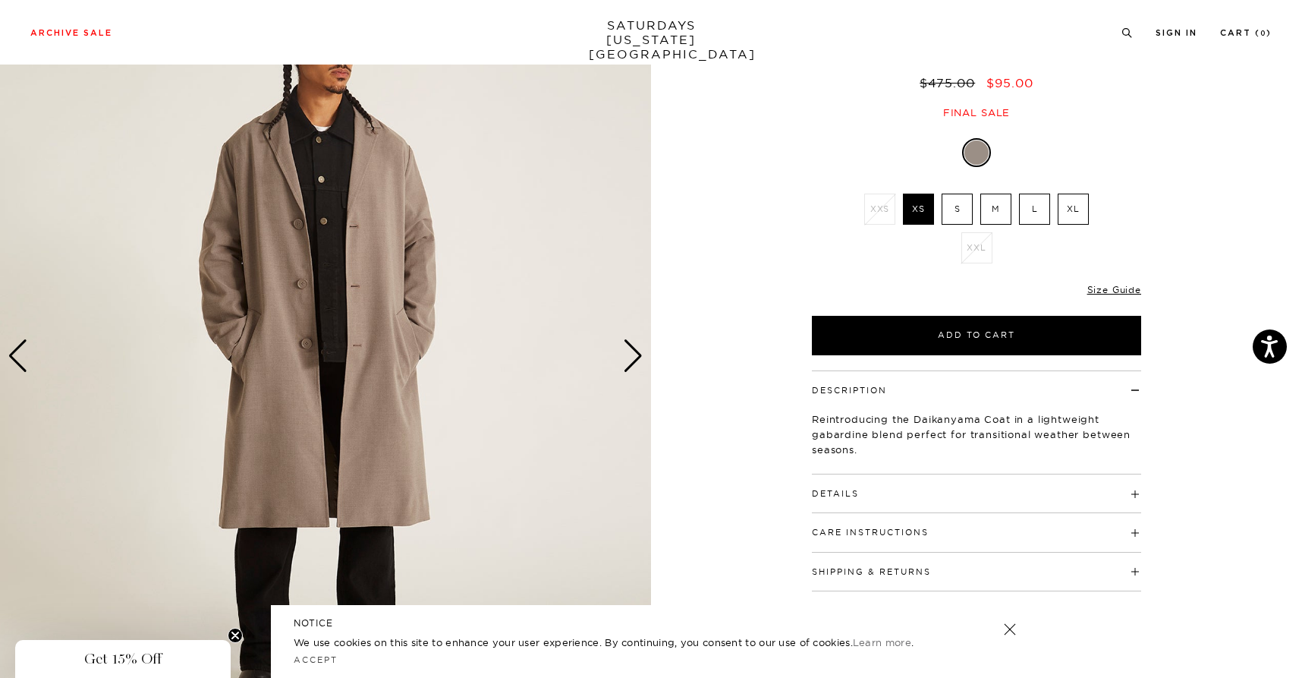
scroll to position [22, 0]
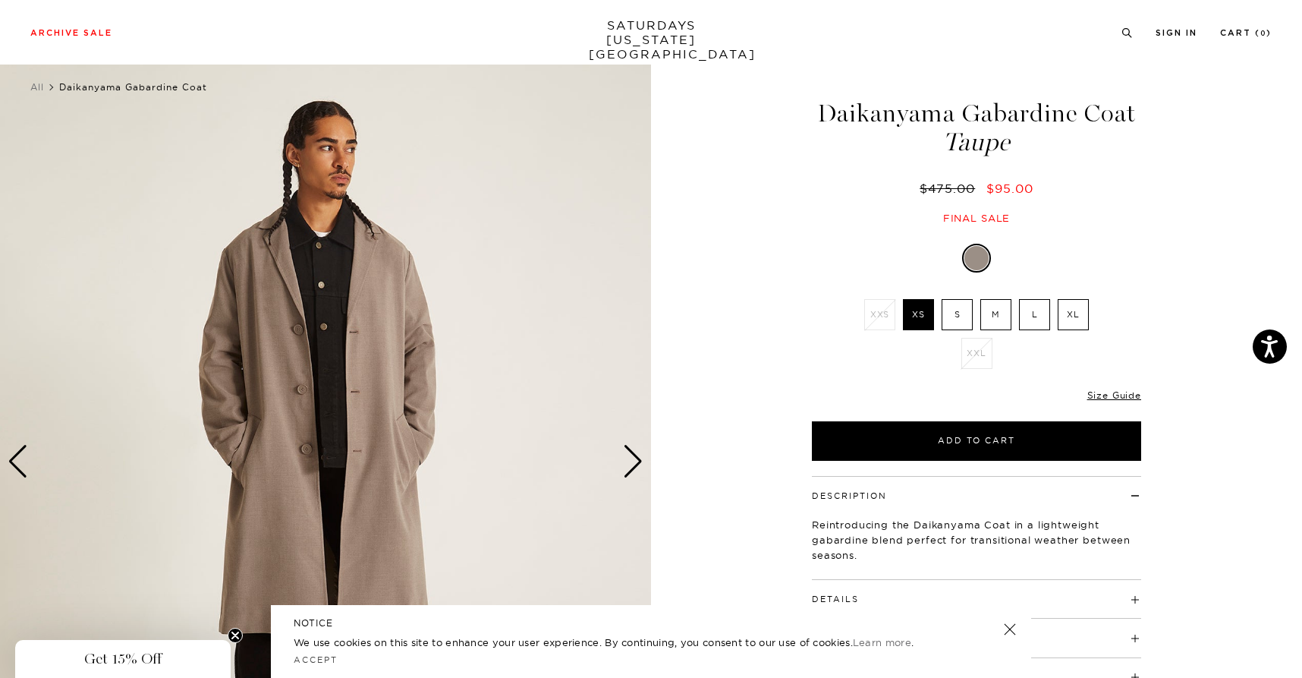
click at [633, 456] on div "Next slide" at bounding box center [633, 461] width 20 height 33
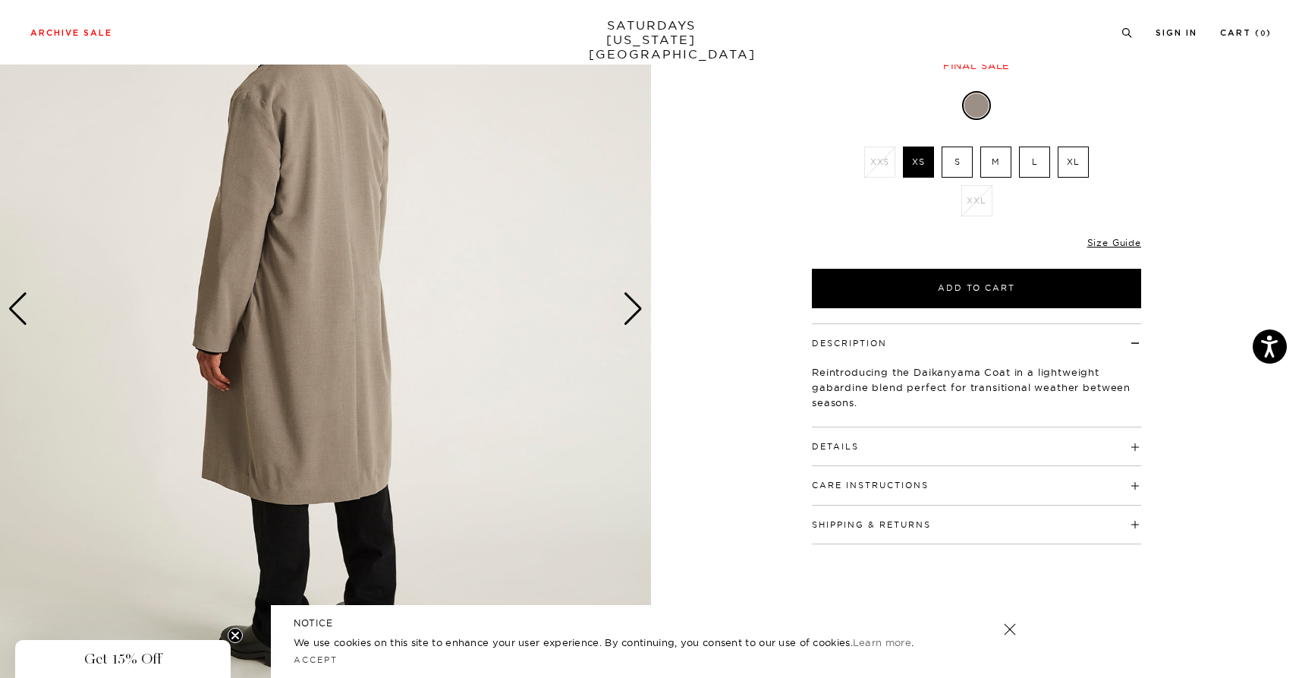
scroll to position [118, 0]
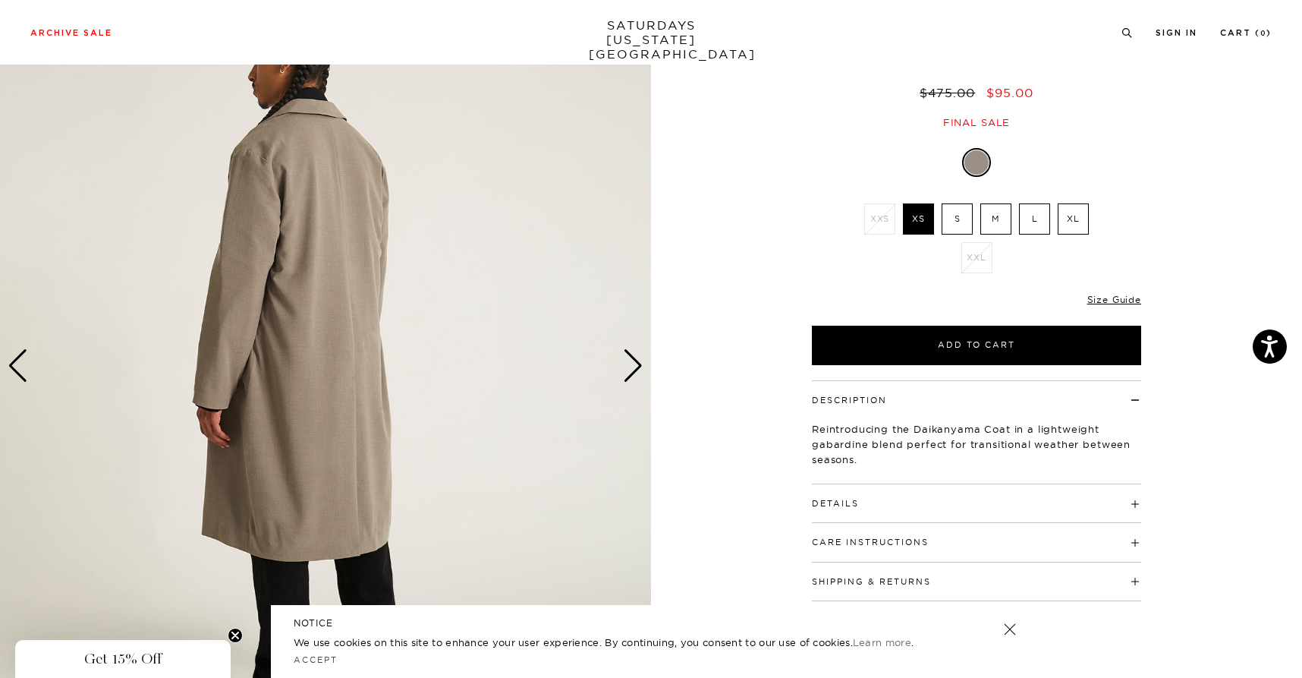
click at [641, 362] on div "Next slide" at bounding box center [633, 365] width 20 height 33
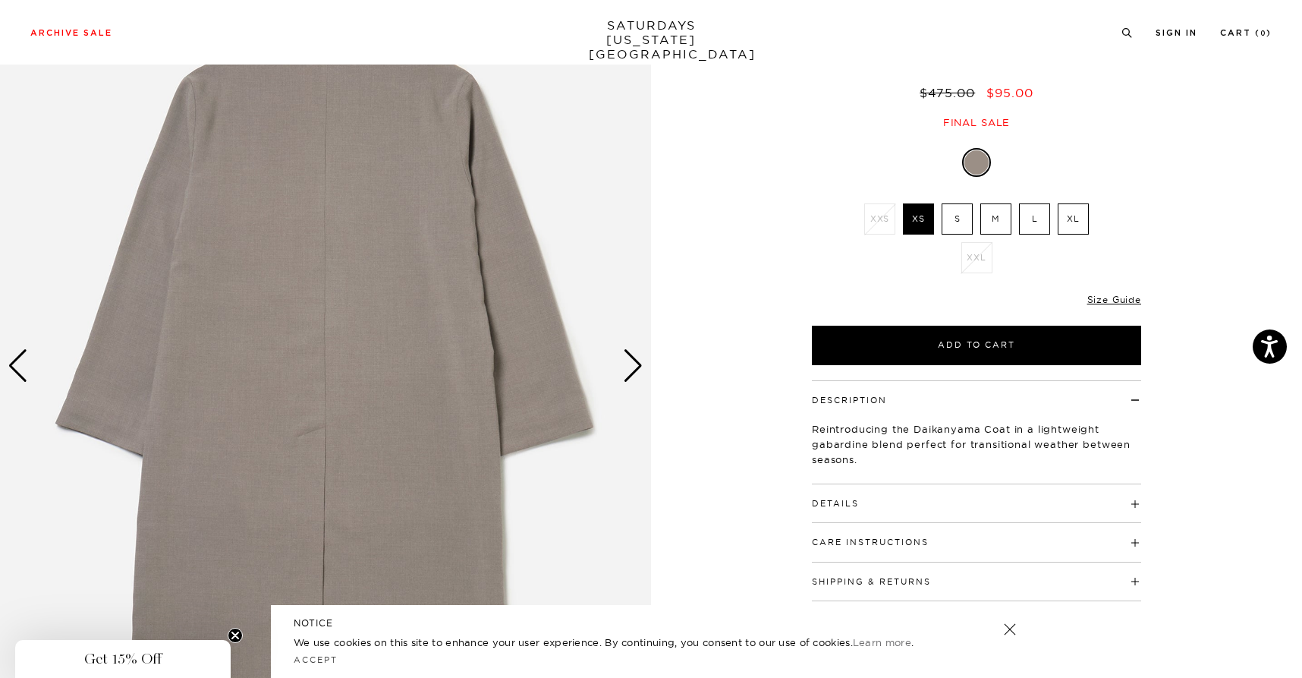
click at [641, 362] on div "Next slide" at bounding box center [633, 365] width 20 height 33
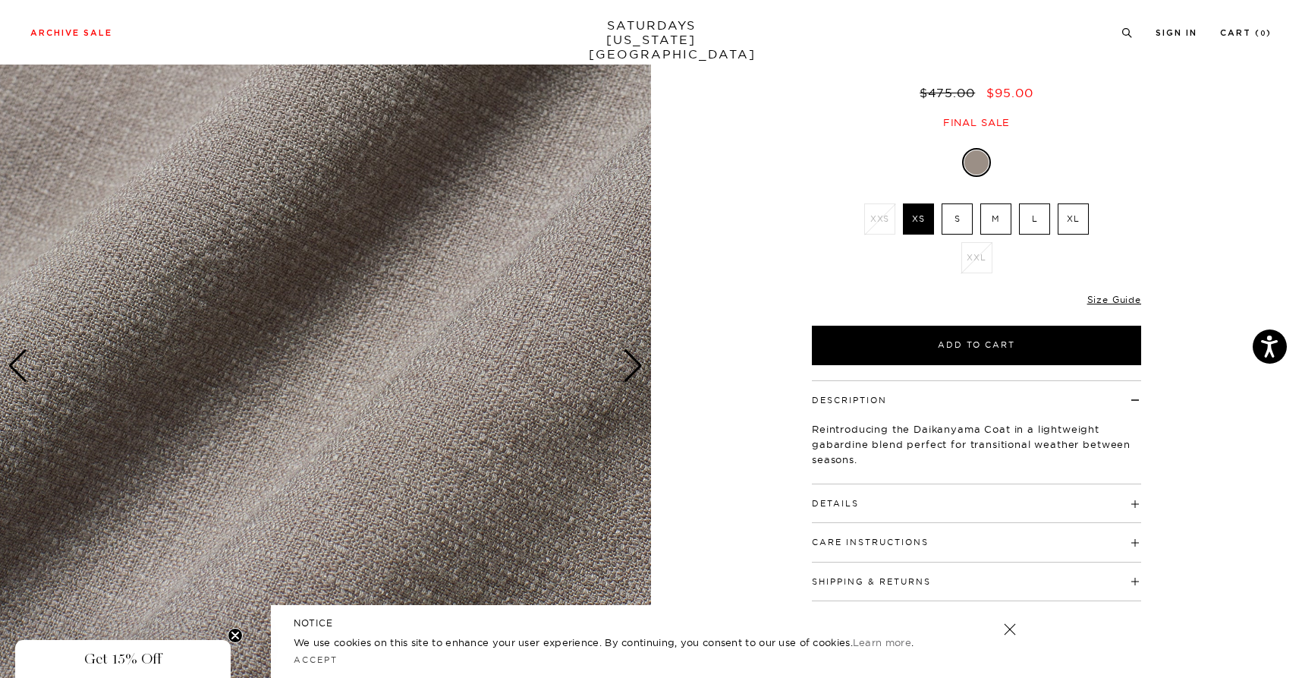
click at [641, 362] on div "Next slide" at bounding box center [633, 365] width 20 height 33
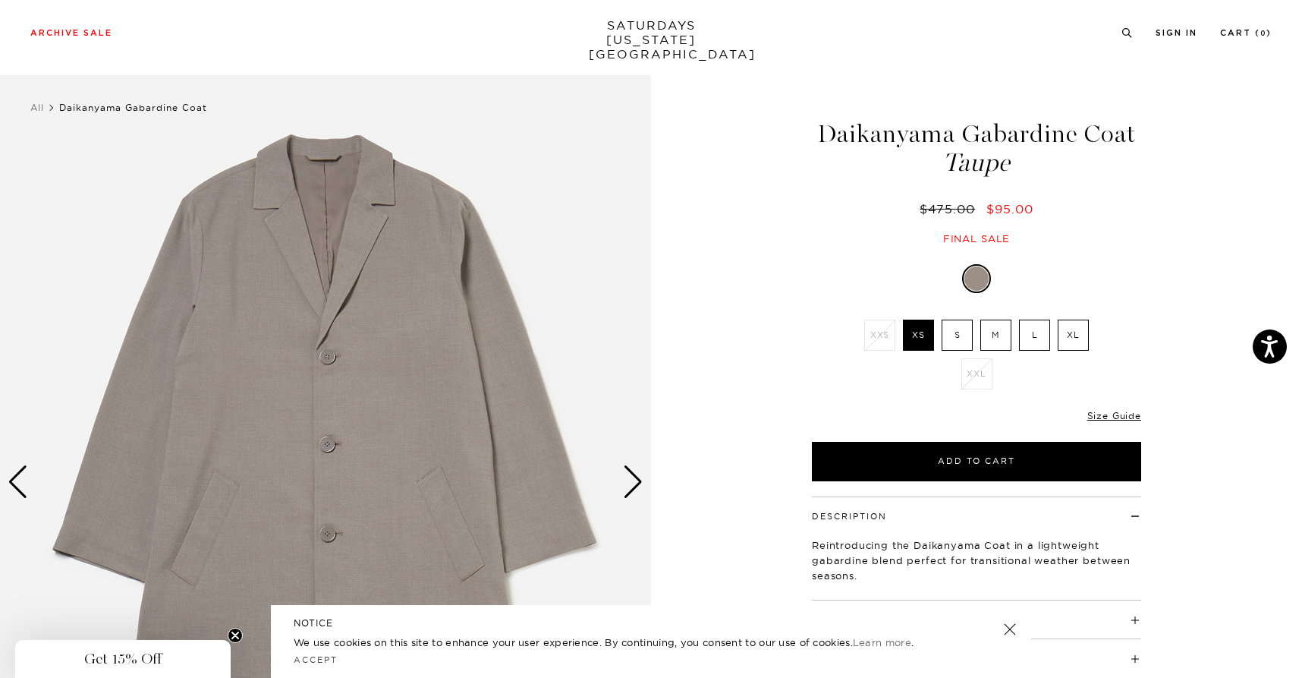
scroll to position [0, 0]
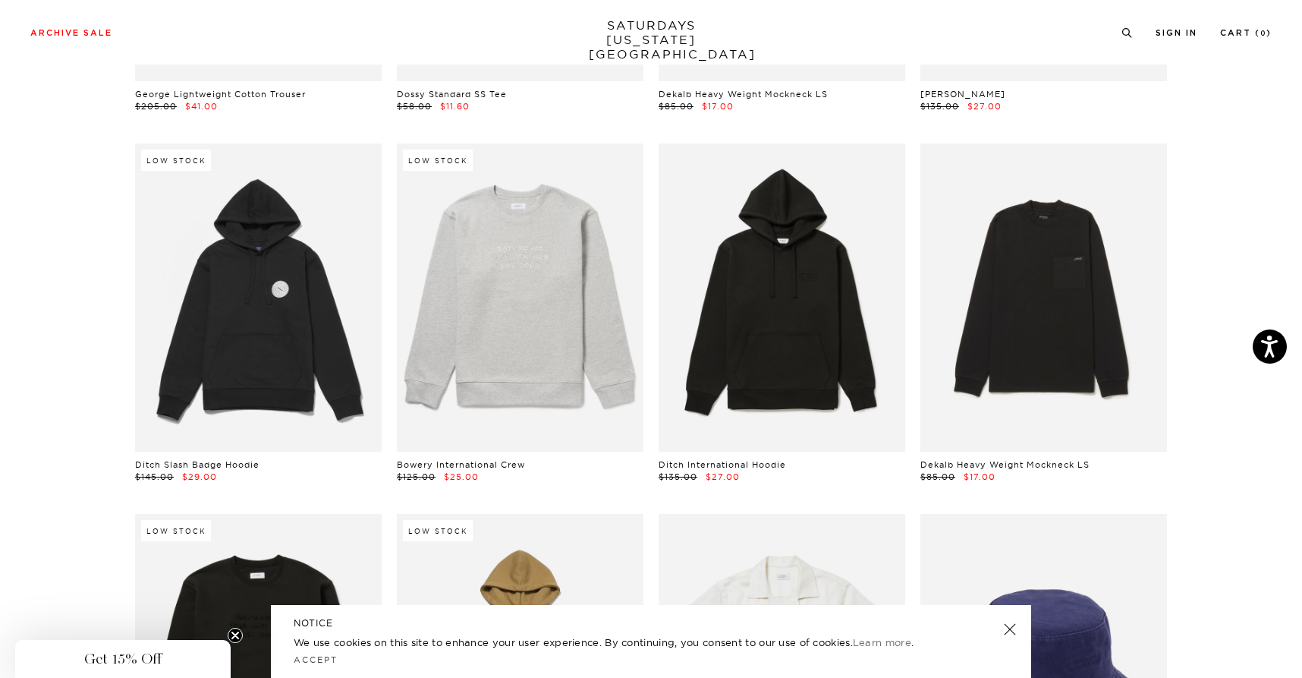
scroll to position [6696, 0]
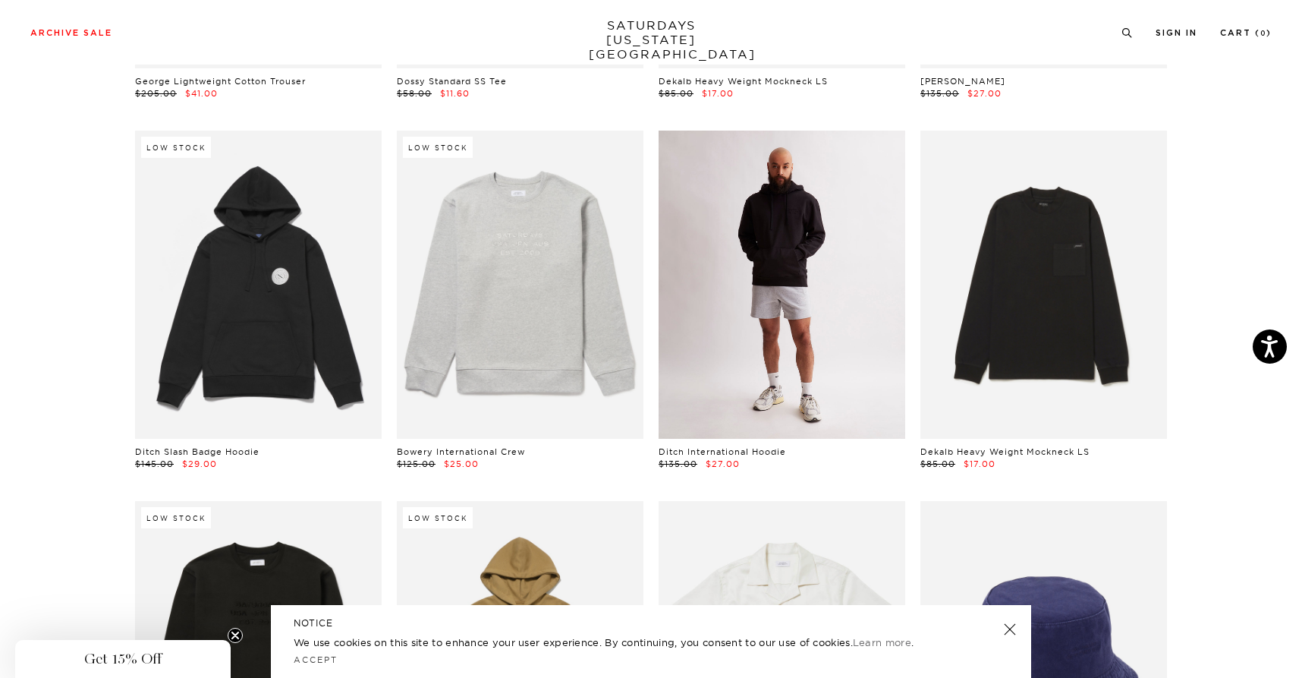
click at [795, 253] on link at bounding box center [782, 285] width 247 height 308
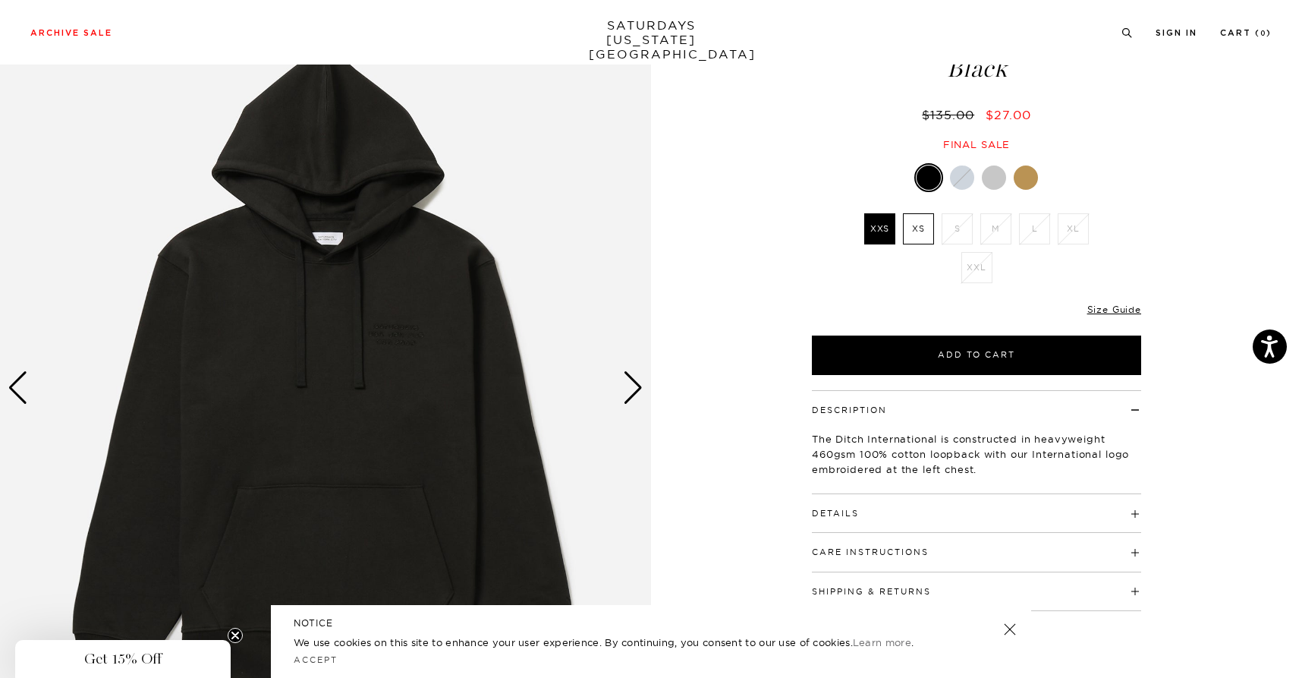
scroll to position [124, 0]
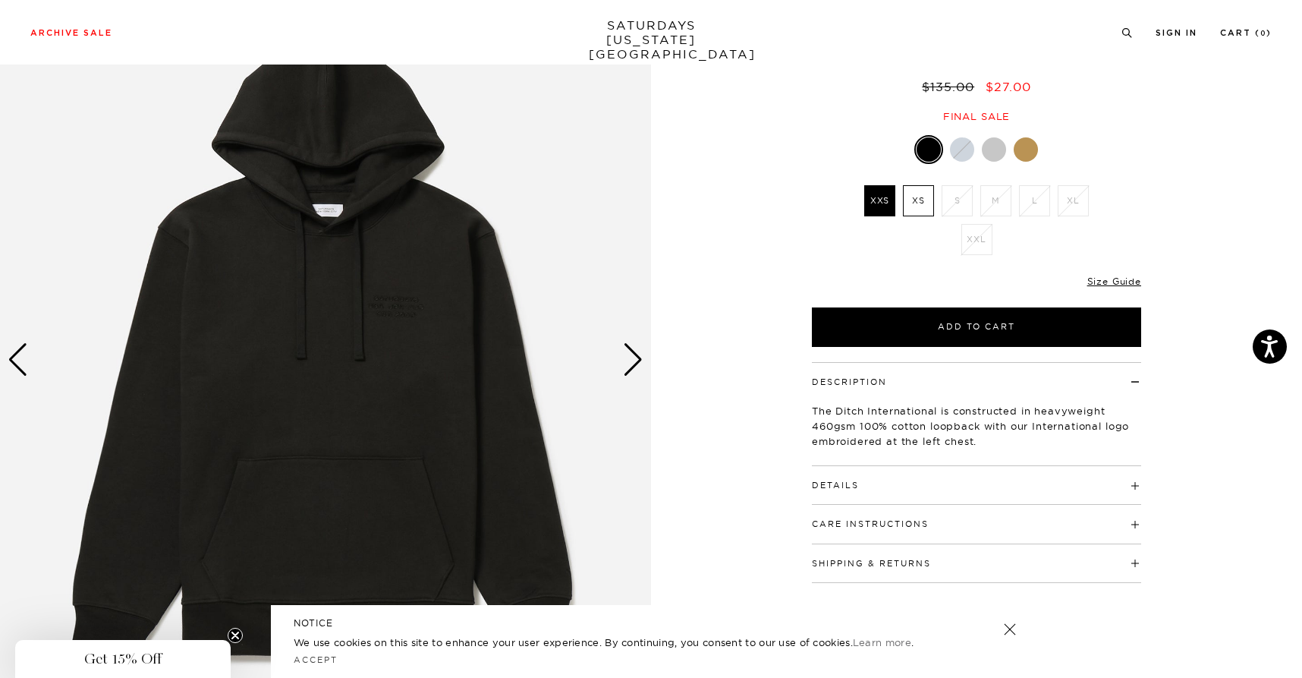
click at [636, 369] on div "Next slide" at bounding box center [633, 359] width 20 height 33
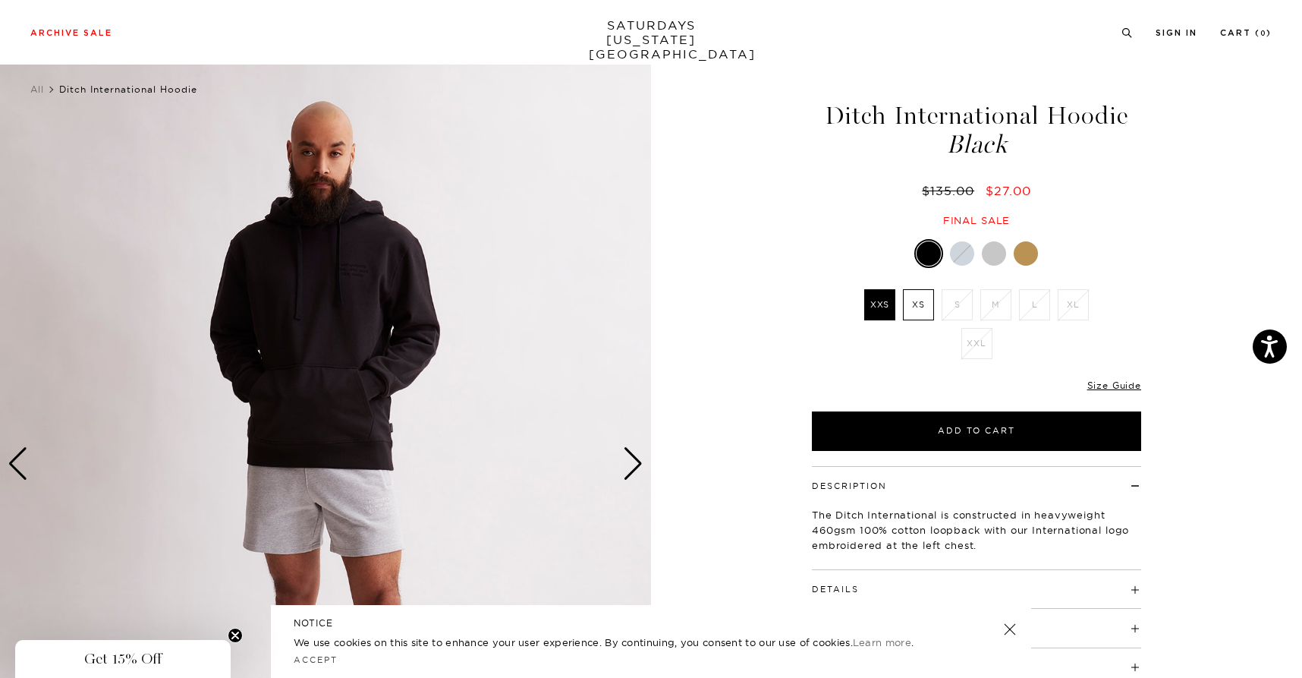
scroll to position [0, 0]
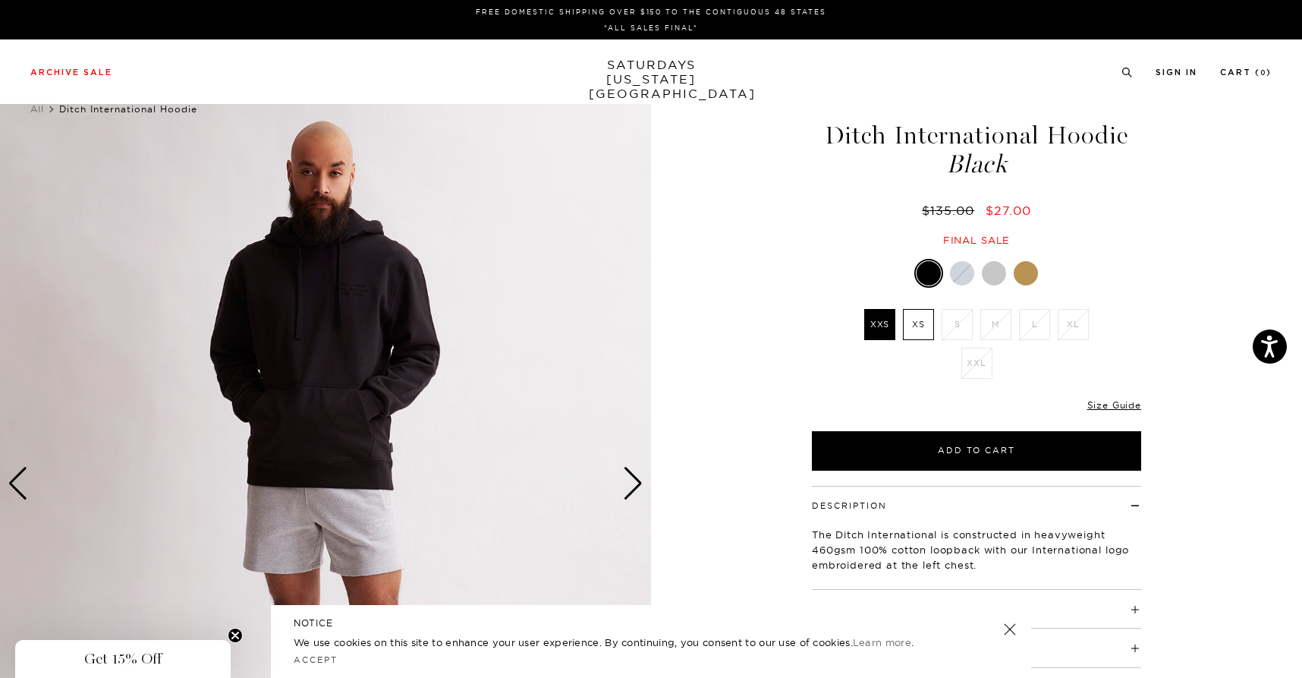
click at [1030, 262] on div at bounding box center [1026, 273] width 24 height 24
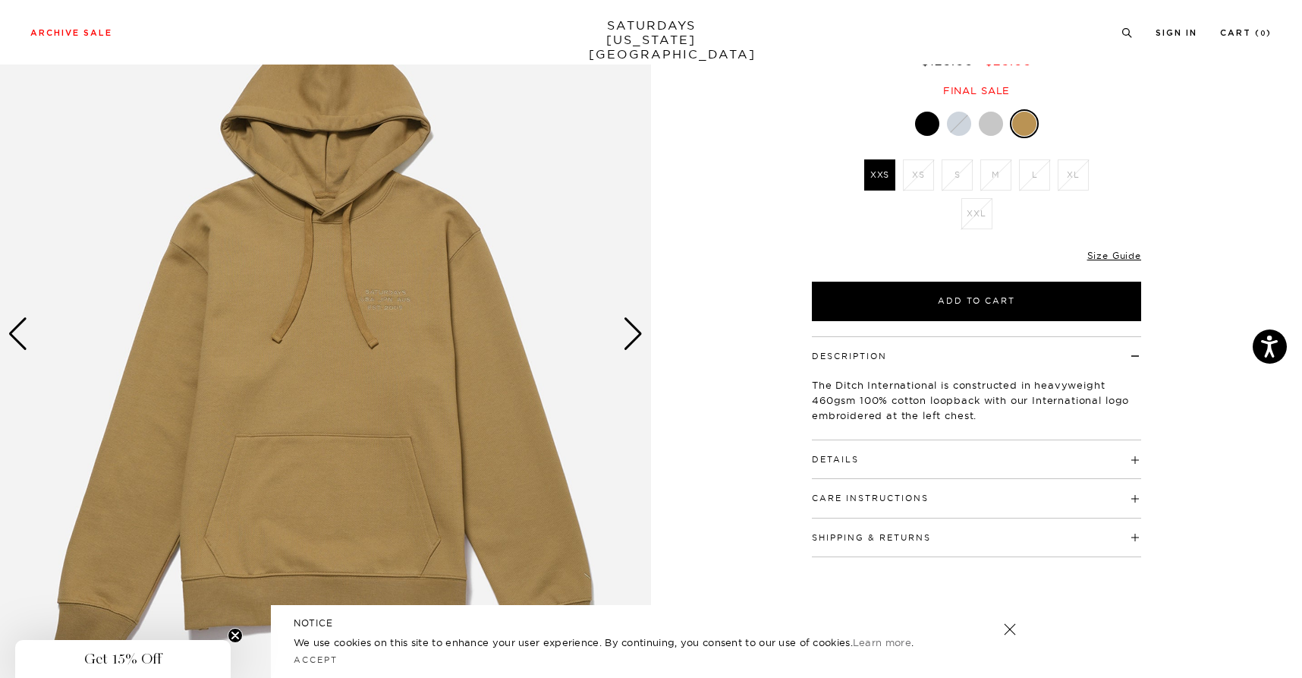
scroll to position [77, 0]
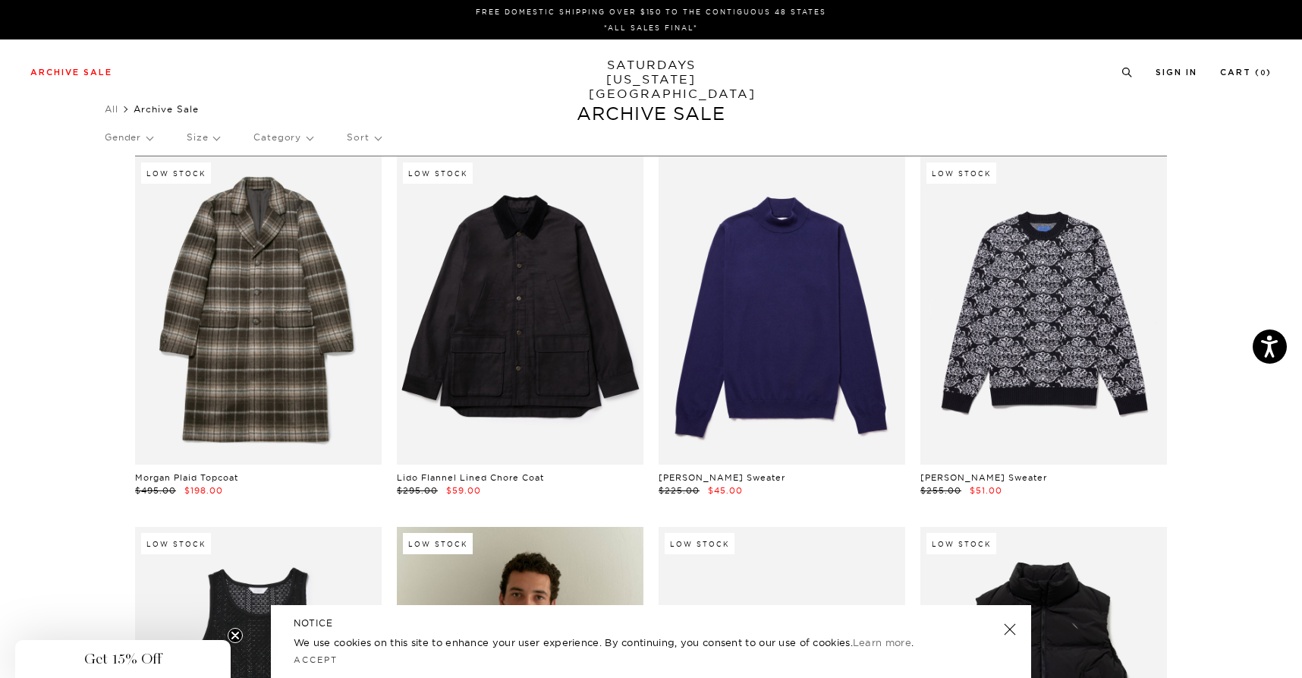
click at [204, 142] on p "Size" at bounding box center [203, 137] width 33 height 35
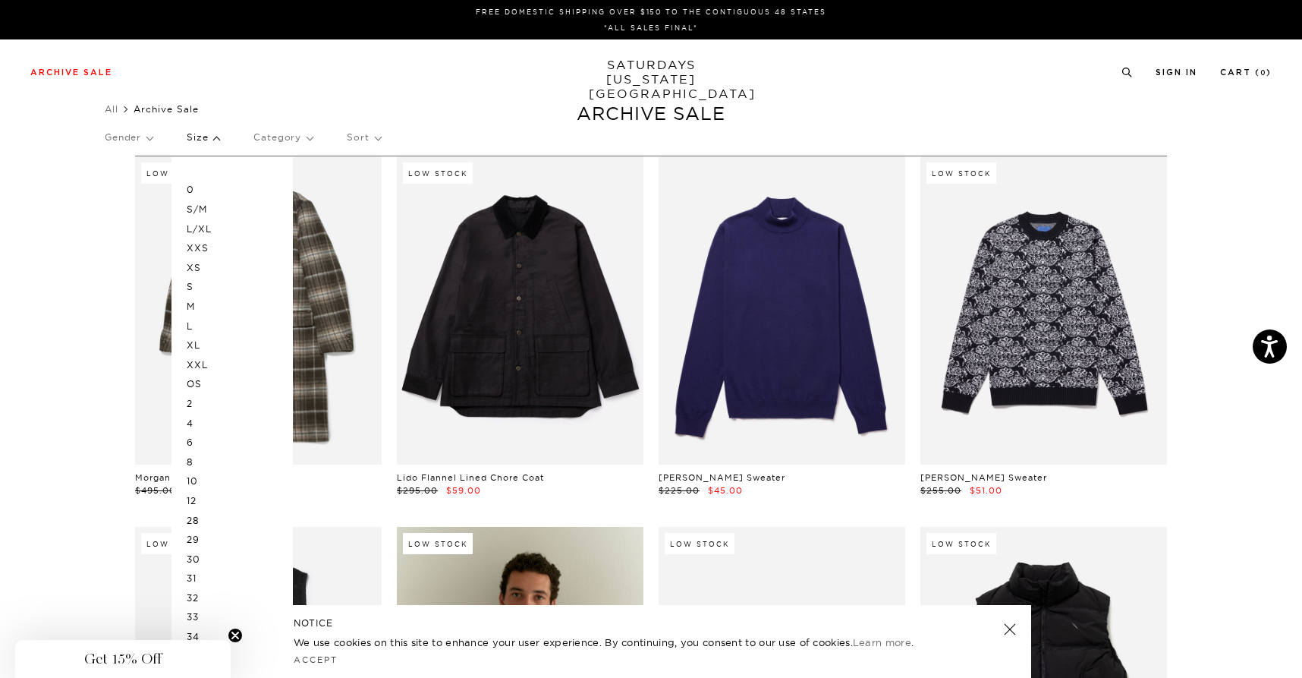
click at [212, 229] on p "L/XL" at bounding box center [232, 229] width 91 height 20
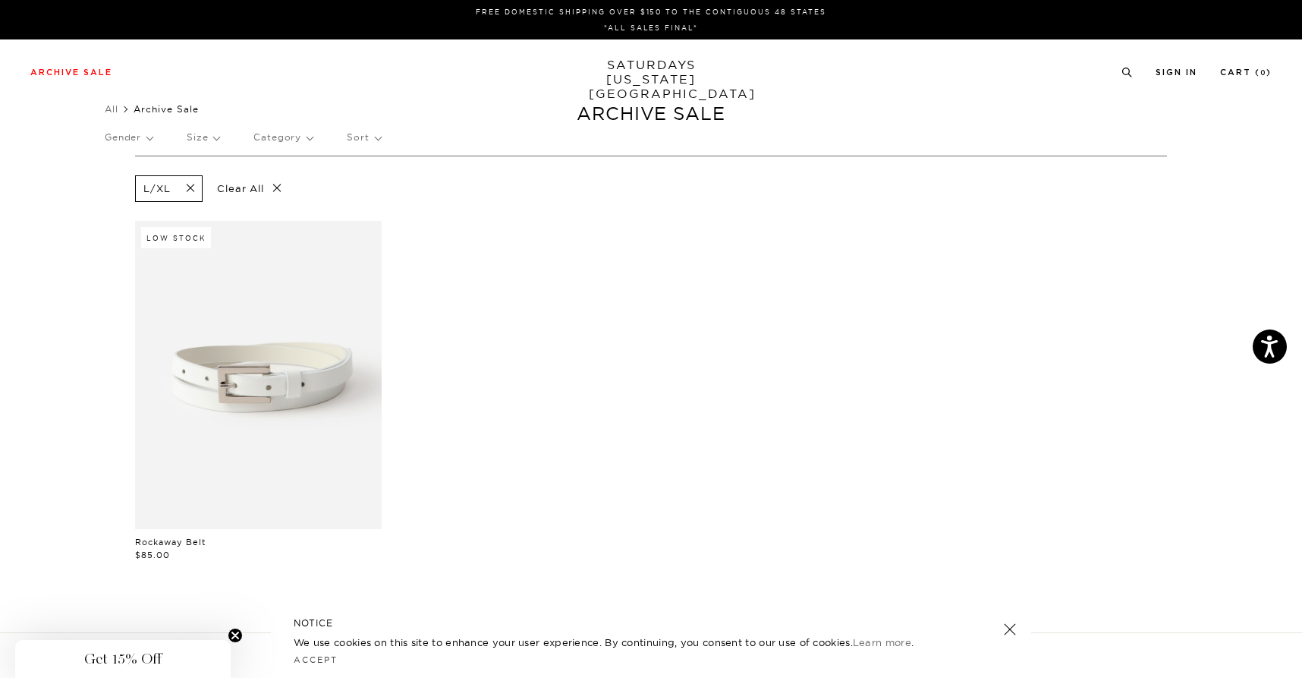
click at [189, 189] on span at bounding box center [186, 188] width 32 height 14
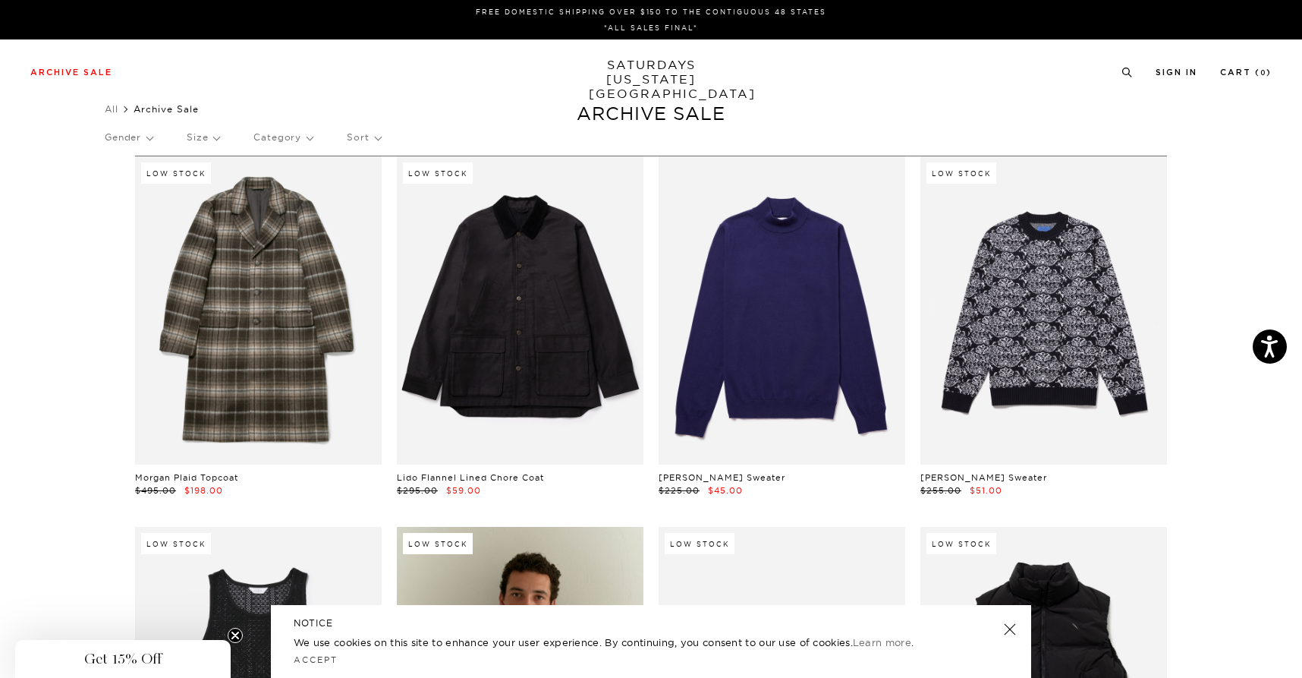
click at [219, 143] on p "Size" at bounding box center [203, 137] width 33 height 35
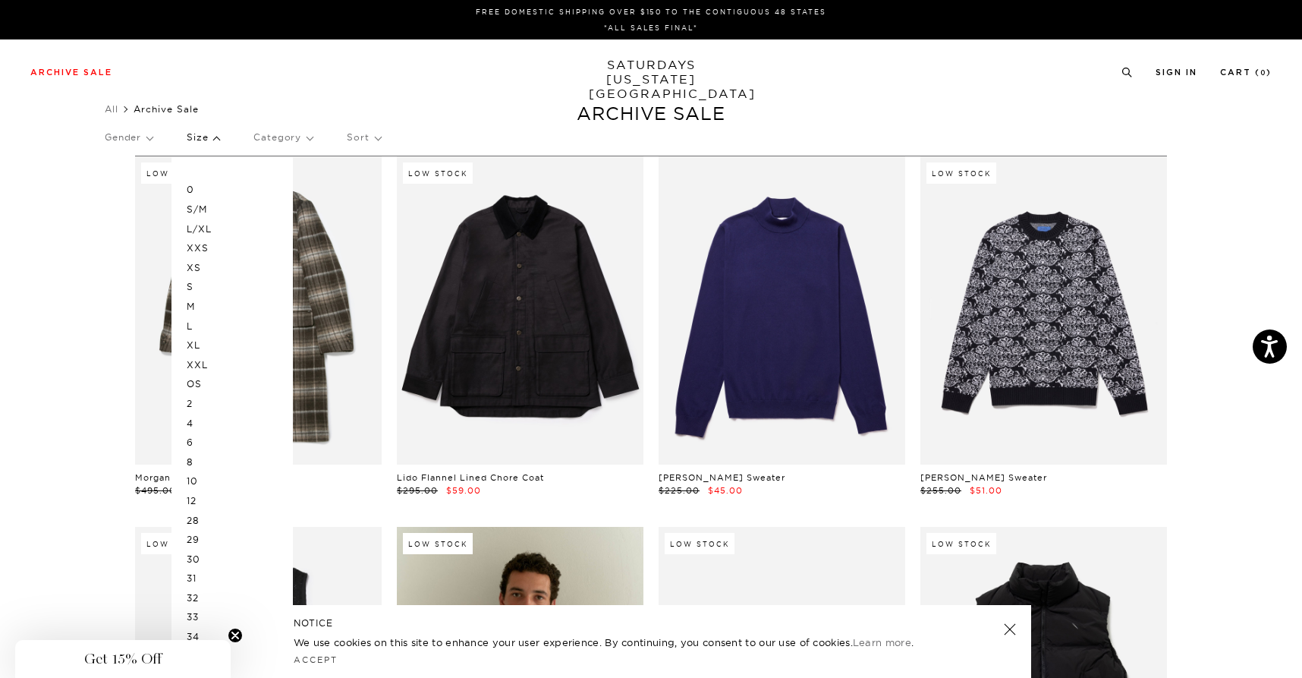
click at [203, 342] on p "XL" at bounding box center [232, 345] width 91 height 20
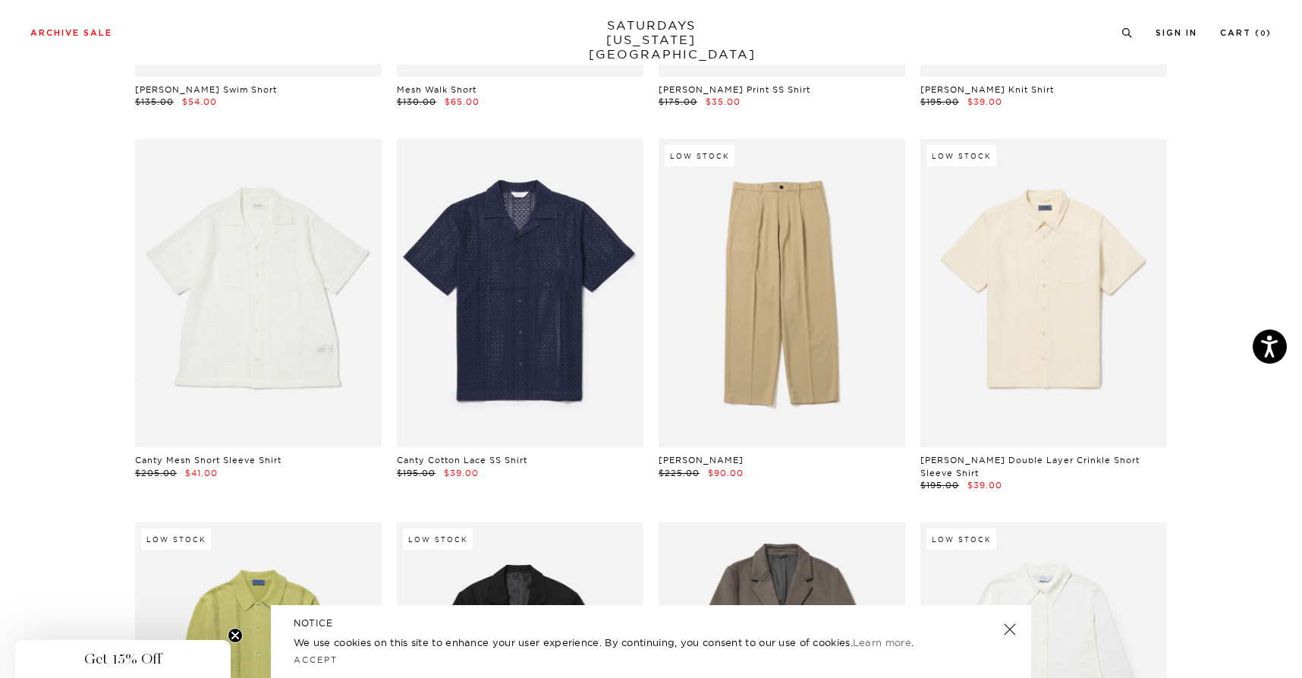
scroll to position [4174, 0]
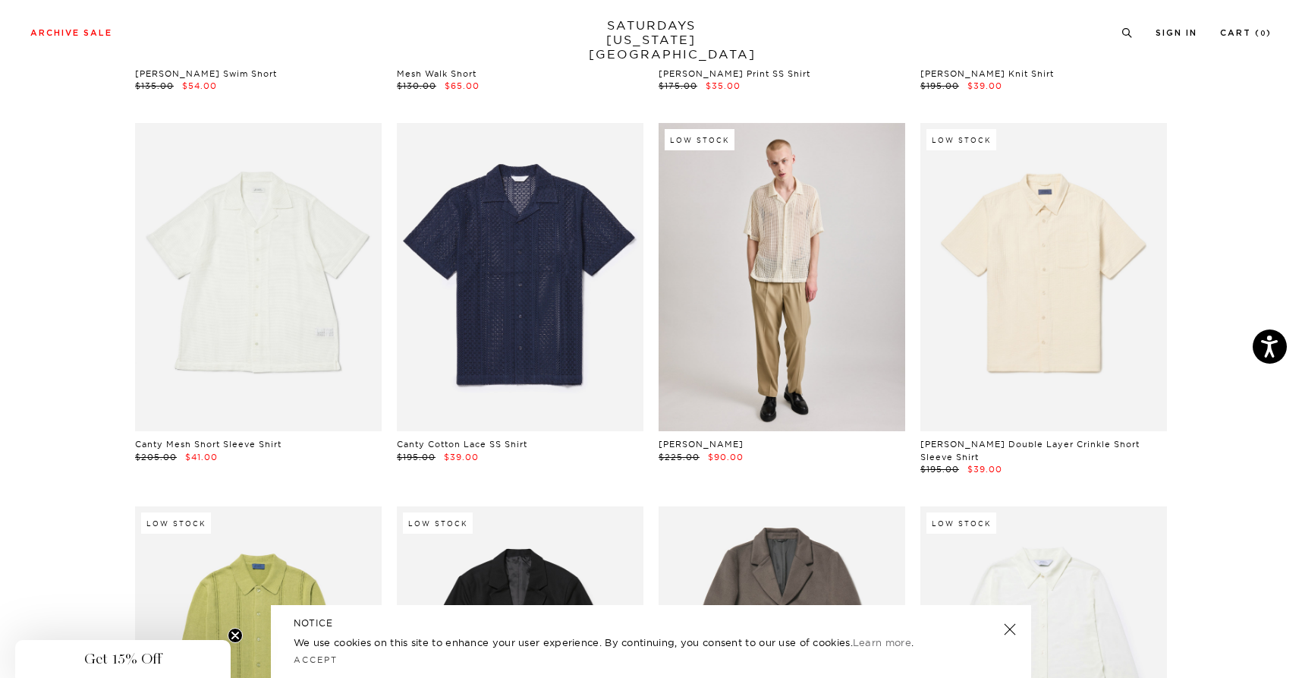
click at [836, 340] on link at bounding box center [782, 277] width 247 height 308
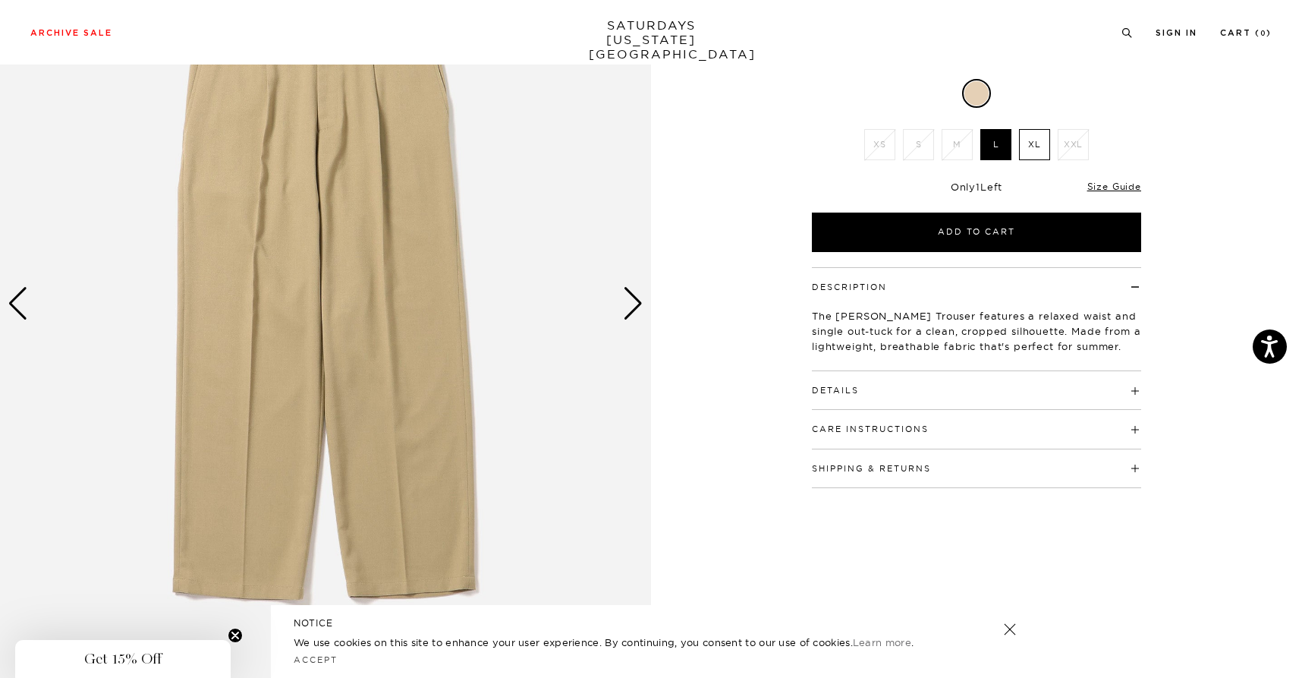
scroll to position [130, 0]
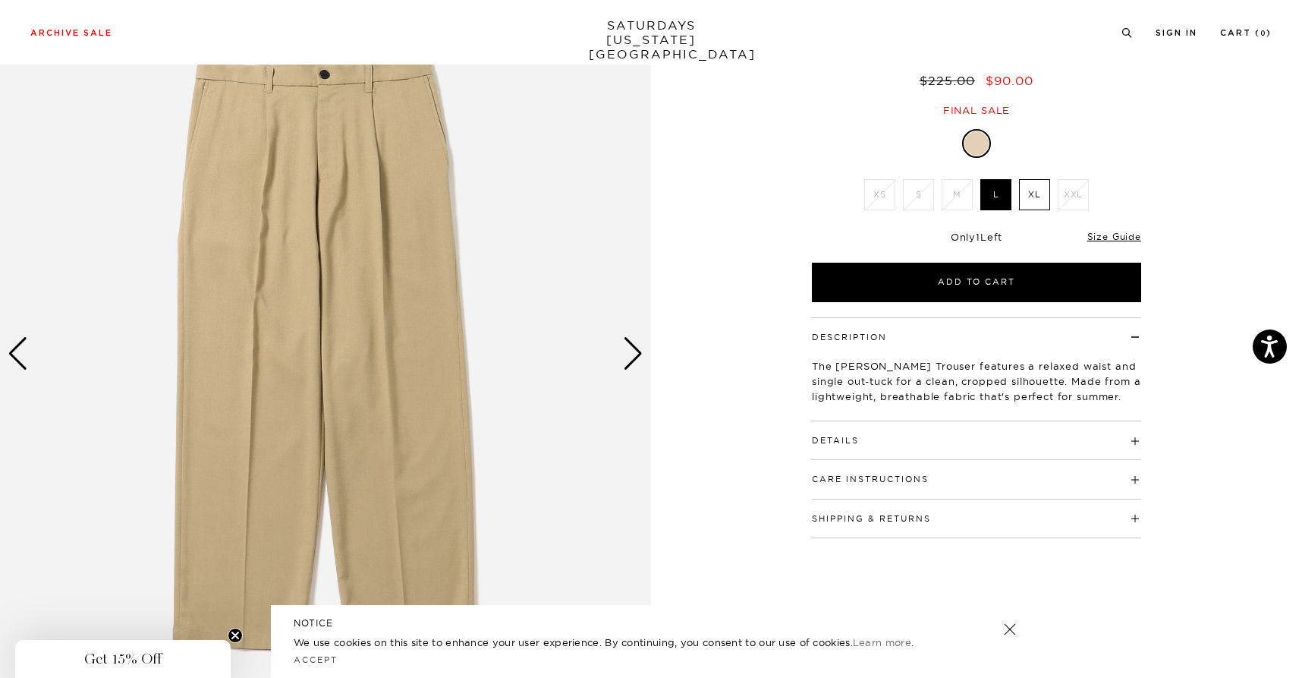
click at [634, 348] on div "Next slide" at bounding box center [633, 353] width 20 height 33
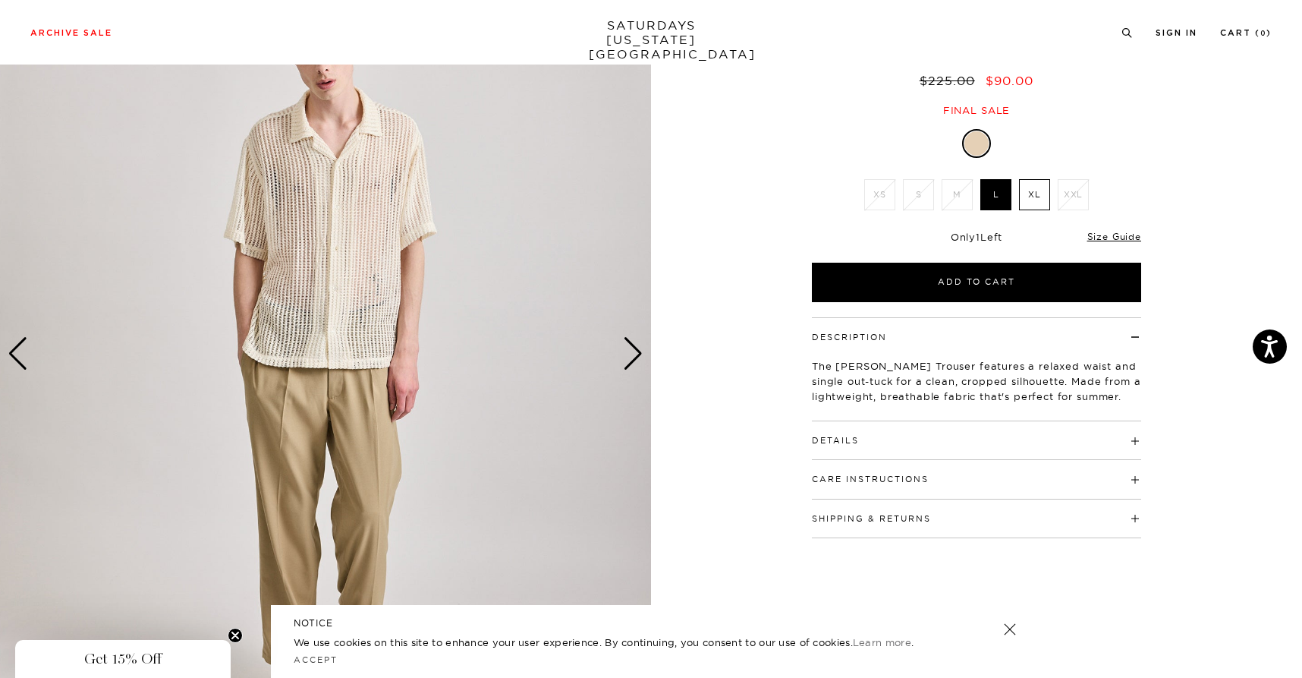
click at [634, 348] on div "Next slide" at bounding box center [633, 353] width 20 height 33
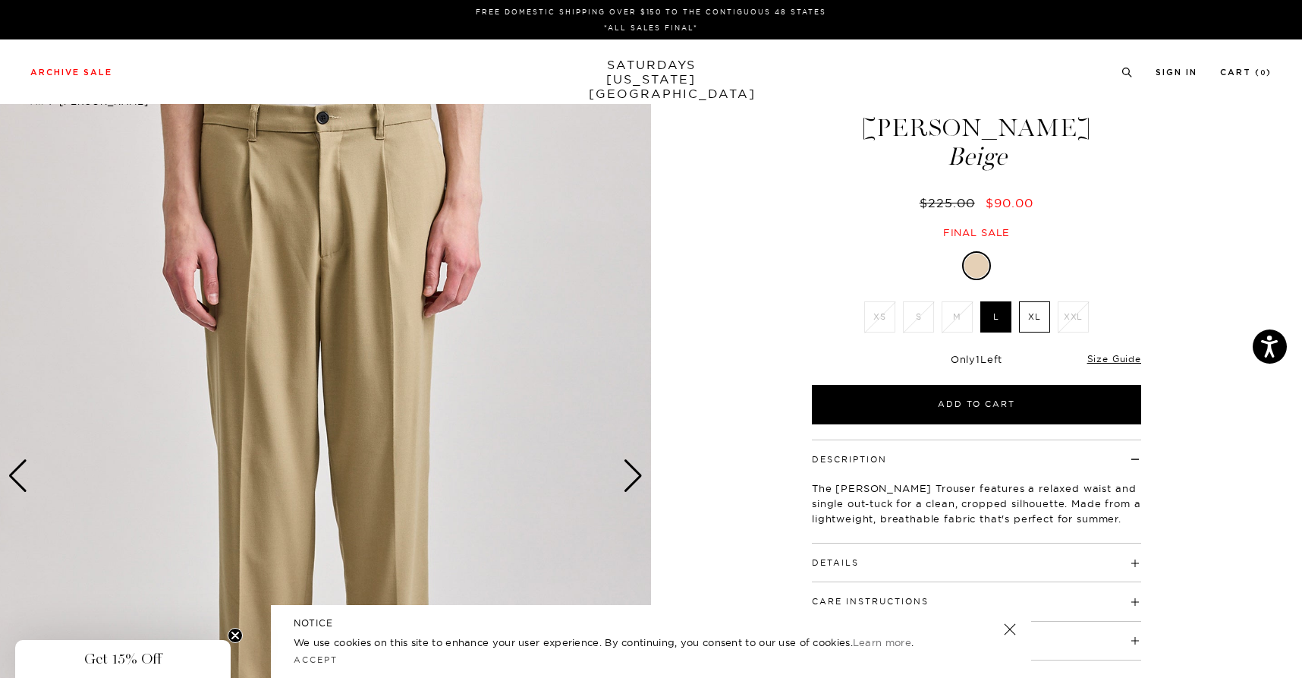
scroll to position [0, 0]
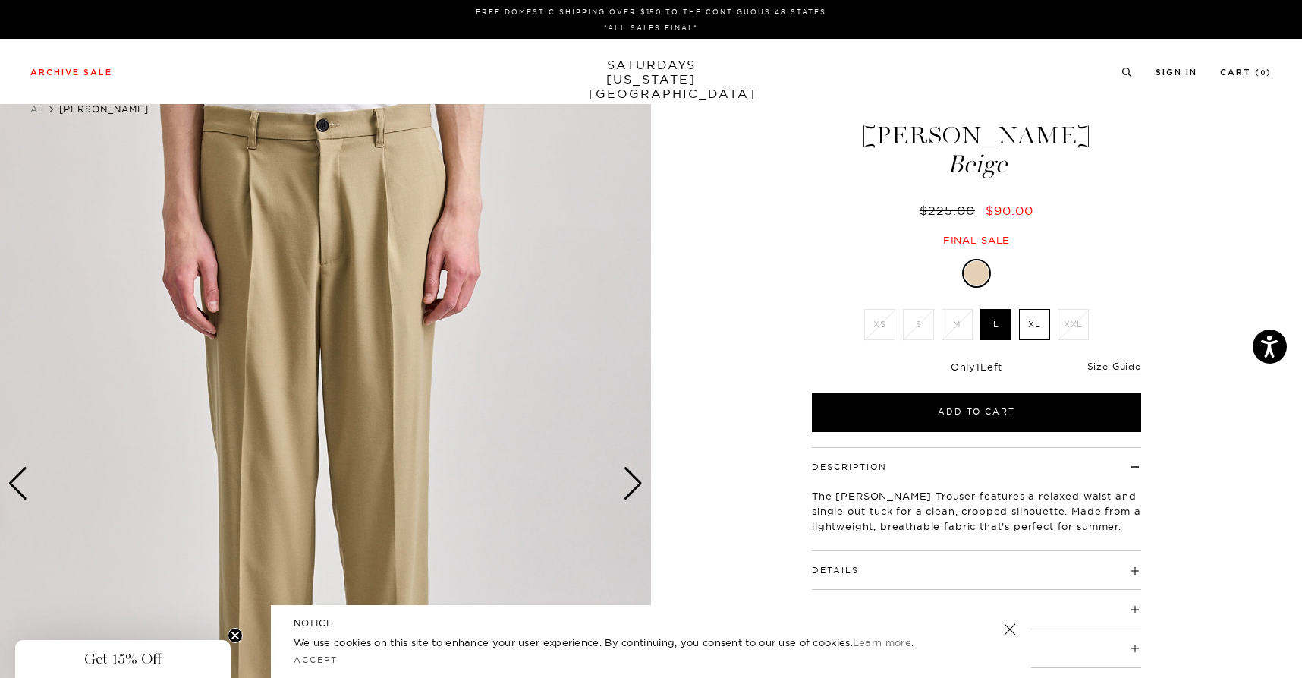
click at [633, 476] on div "Next slide" at bounding box center [633, 483] width 20 height 33
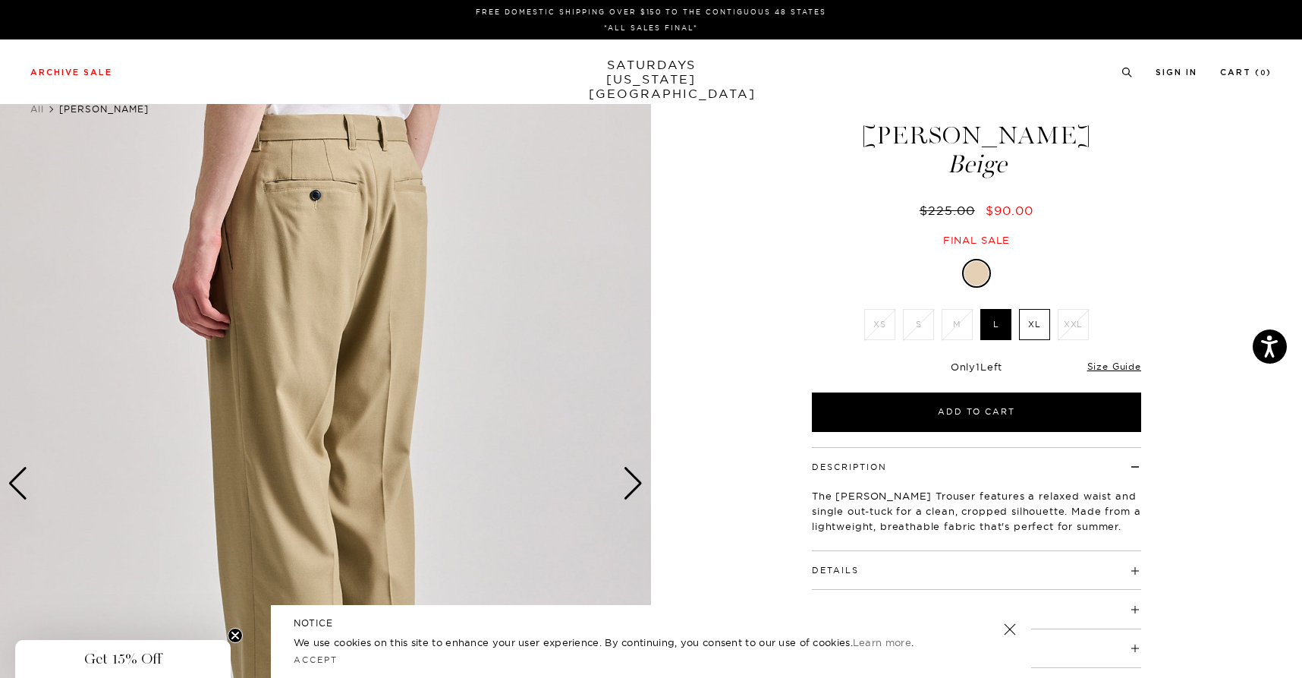
click at [633, 476] on div "Next slide" at bounding box center [633, 483] width 20 height 33
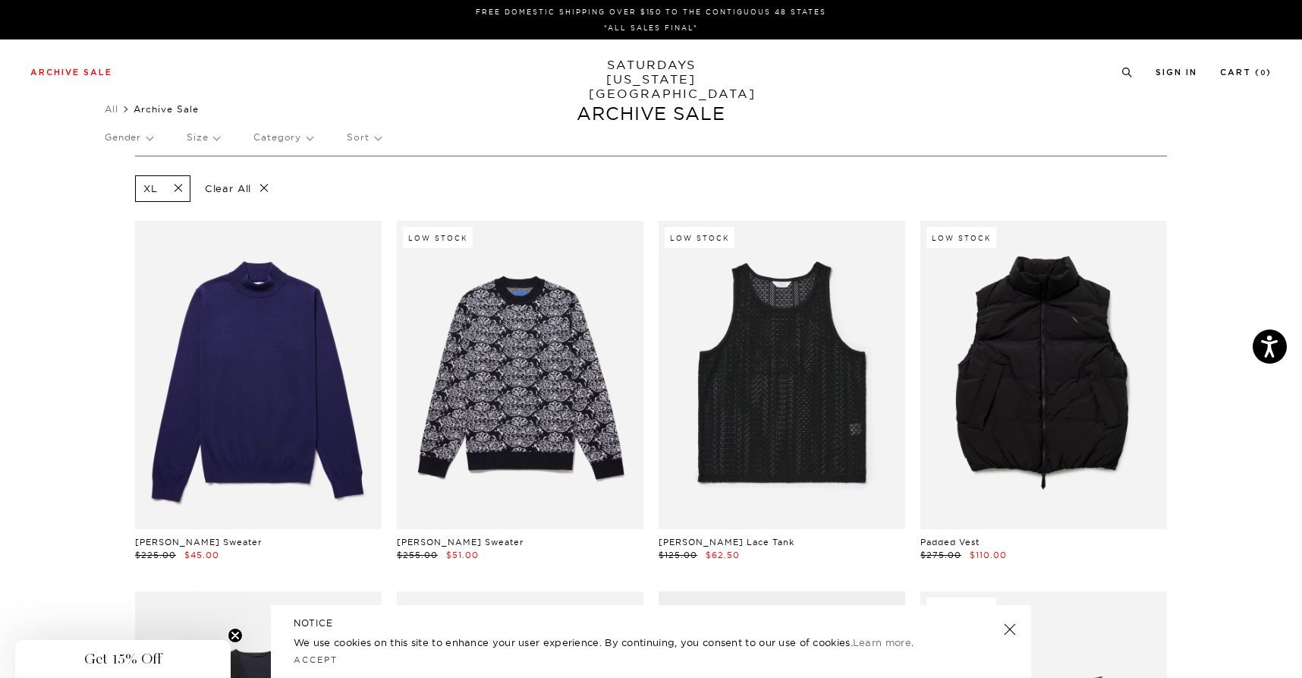
click at [660, 71] on link "SATURDAYS [US_STATE][GEOGRAPHIC_DATA]" at bounding box center [651, 79] width 125 height 43
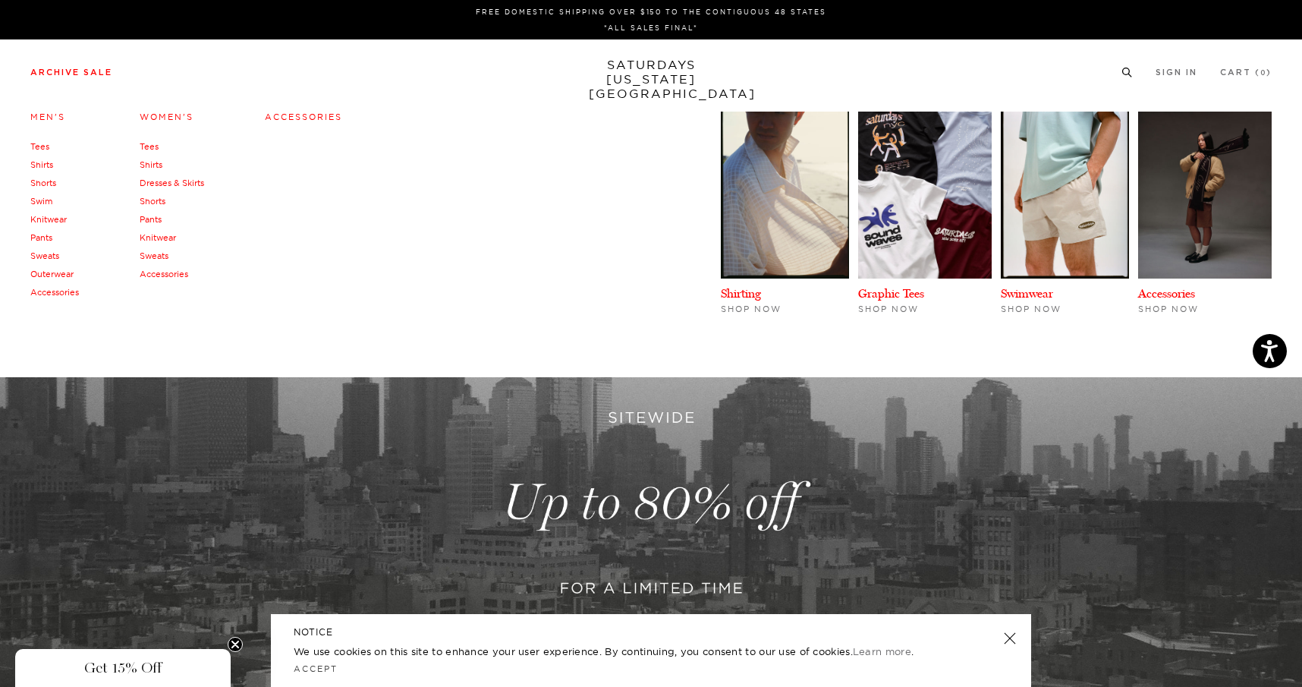
click at [48, 203] on link "Swim" at bounding box center [41, 201] width 22 height 11
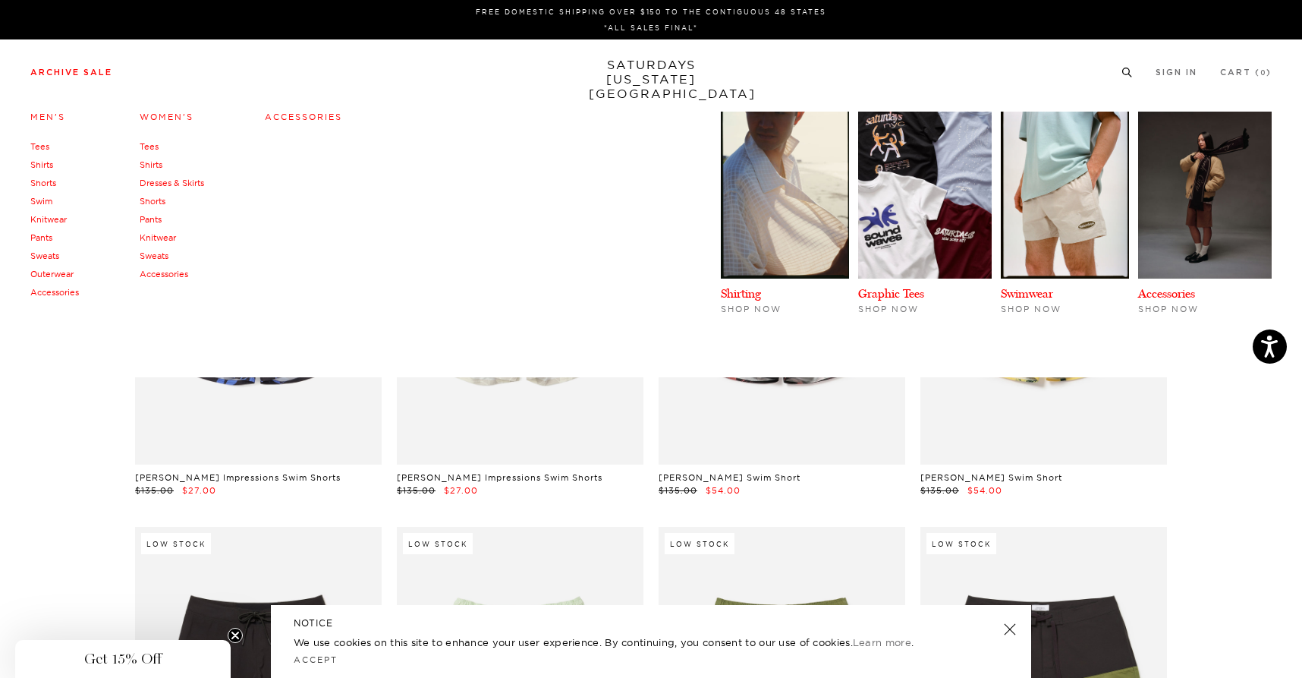
click at [52, 291] on link "Accessories" at bounding box center [54, 292] width 49 height 11
